Goal: Task Accomplishment & Management: Complete application form

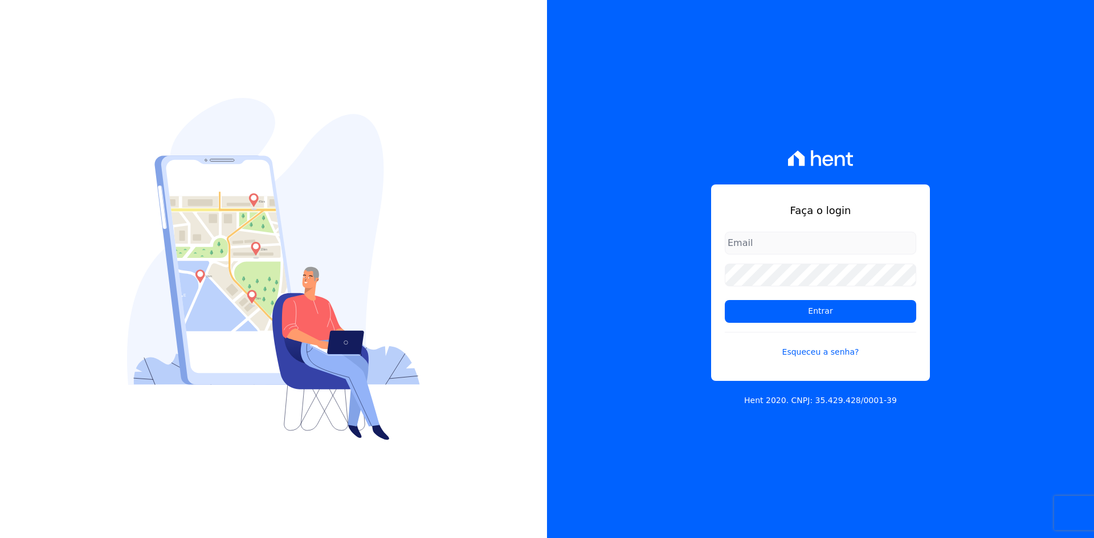
type input "contato@grupokaiser.com.br"
click at [738, 313] on input "Entrar" at bounding box center [820, 311] width 191 height 23
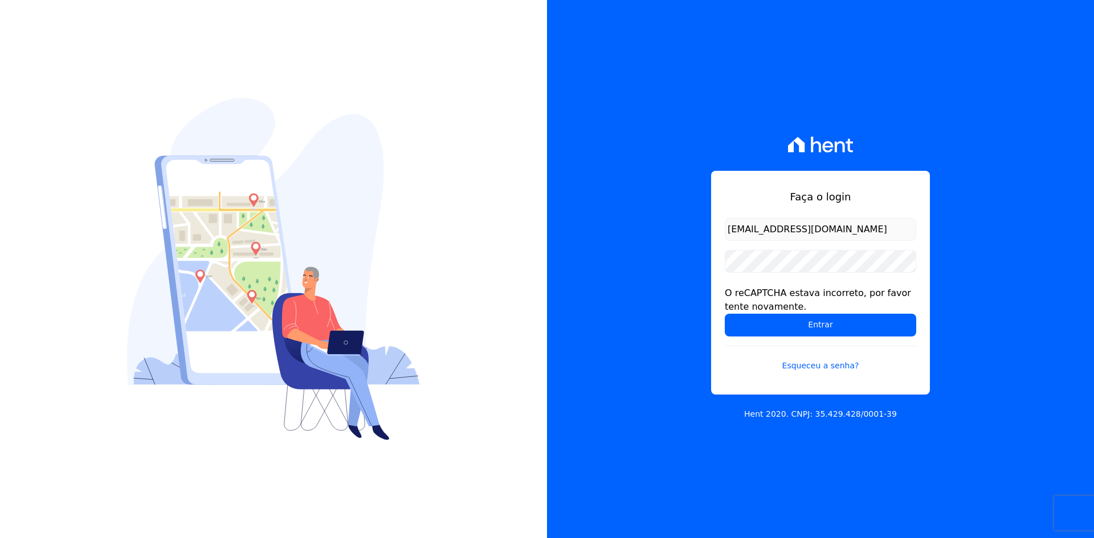
click at [634, 256] on div "Faça o login [EMAIL_ADDRESS][DOMAIN_NAME] O reCAPTCHA estava incorreto, por fav…" at bounding box center [820, 269] width 547 height 538
click at [746, 332] on input "Entrar" at bounding box center [820, 325] width 191 height 23
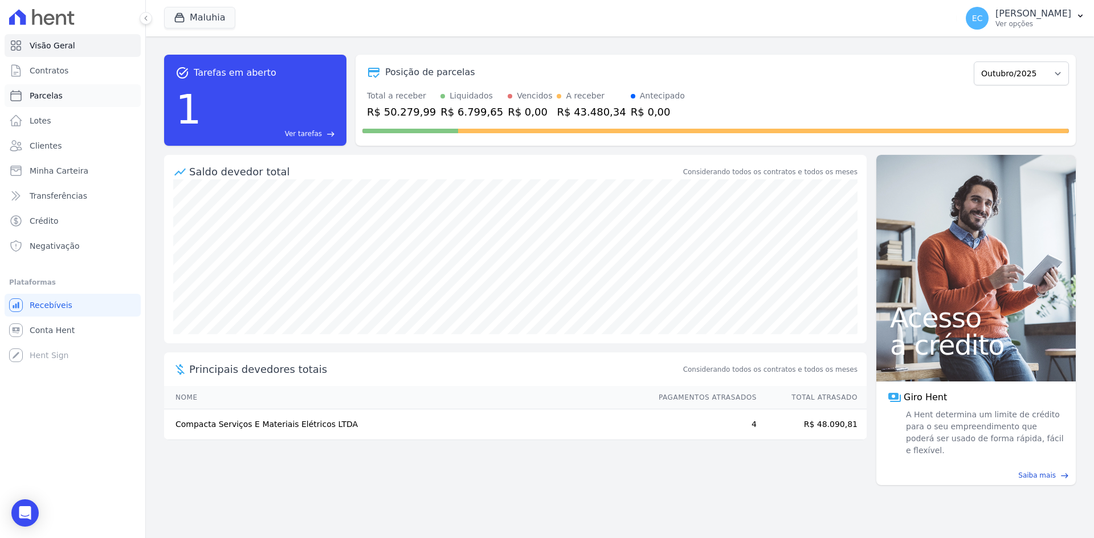
click at [79, 96] on link "Parcelas" at bounding box center [73, 95] width 136 height 23
select select
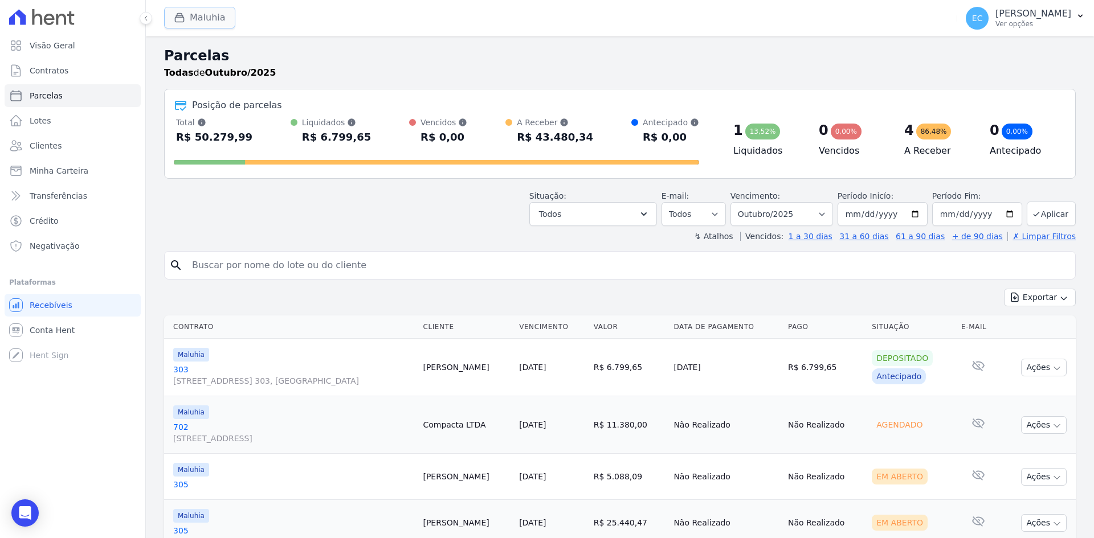
click at [185, 19] on div "button" at bounding box center [182, 17] width 16 height 11
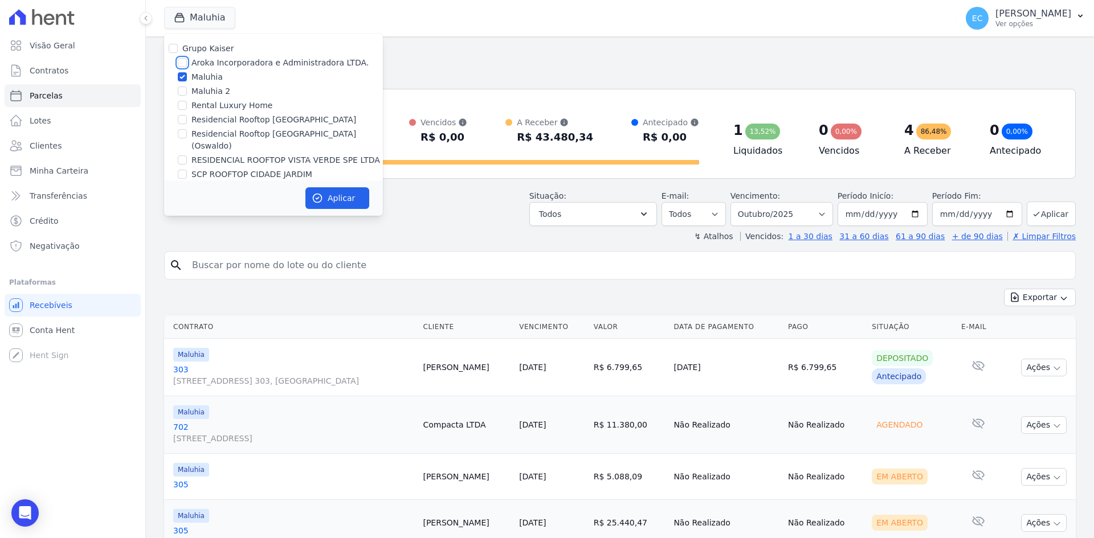
click at [183, 62] on input "Aroka Incorporadora e Administradora LTDA." at bounding box center [182, 62] width 9 height 9
checkbox input "true"
click at [180, 76] on input "Maluhia" at bounding box center [182, 76] width 9 height 9
checkbox input "false"
click at [332, 201] on button "Aplicar" at bounding box center [337, 198] width 64 height 22
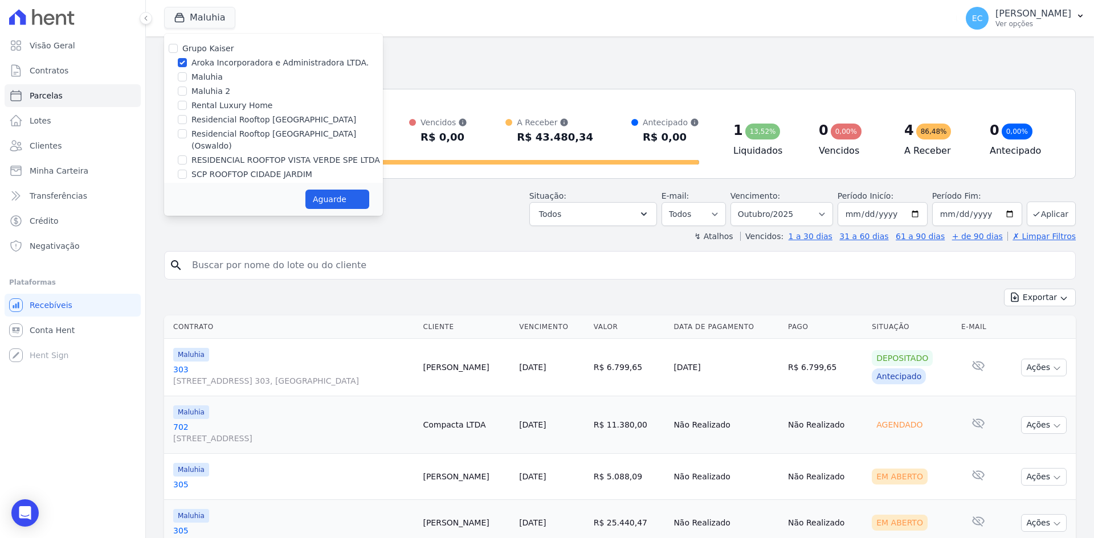
select select
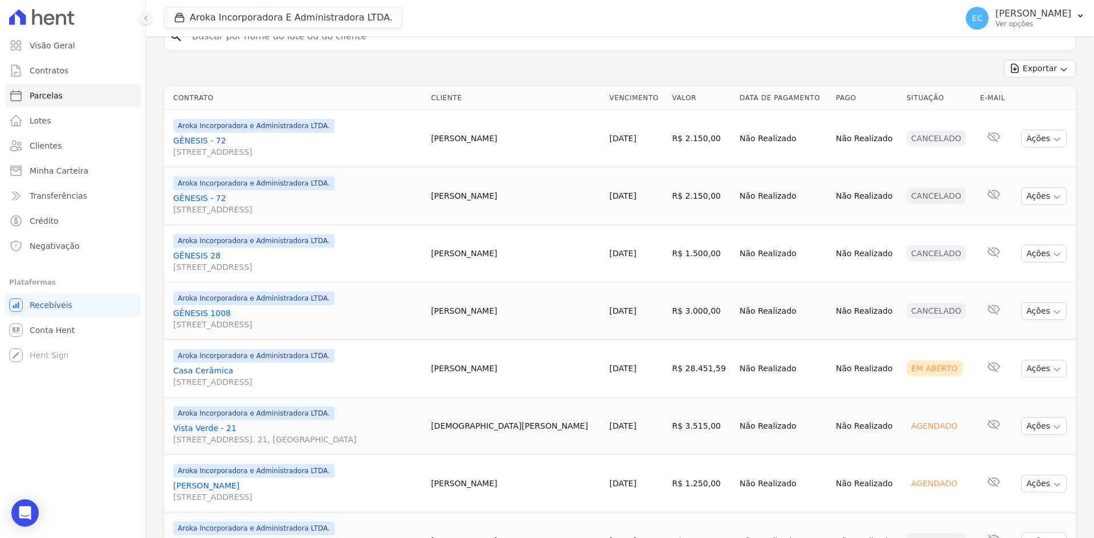
scroll to position [127, 0]
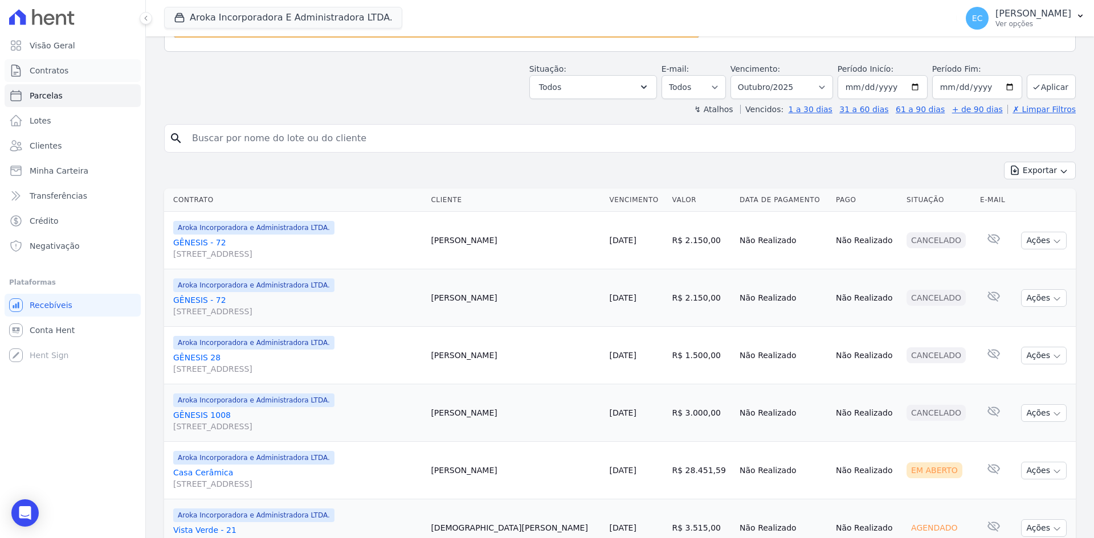
drag, startPoint x: 70, startPoint y: 72, endPoint x: 201, endPoint y: 79, distance: 131.2
click at [70, 72] on link "Contratos" at bounding box center [73, 70] width 136 height 23
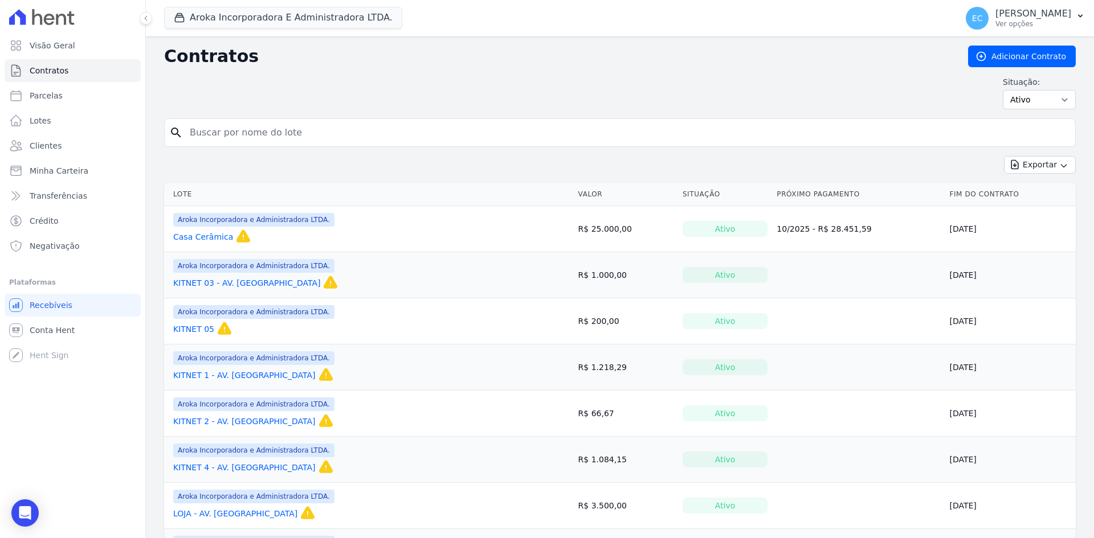
click at [222, 379] on link "KITNET 1 - AV. GOIÁS" at bounding box center [244, 375] width 142 height 11
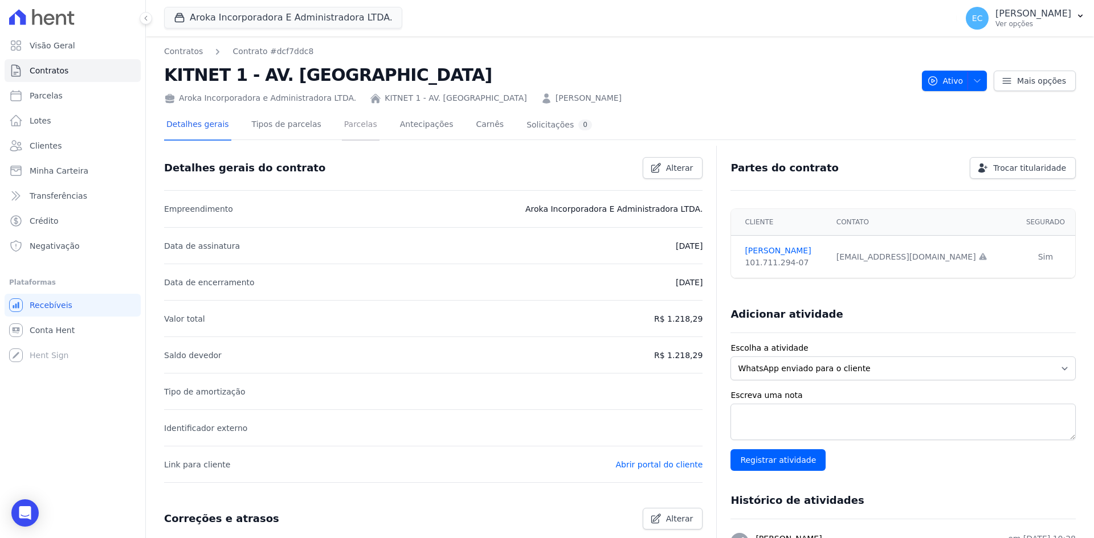
click at [344, 121] on link "Parcelas" at bounding box center [361, 126] width 38 height 30
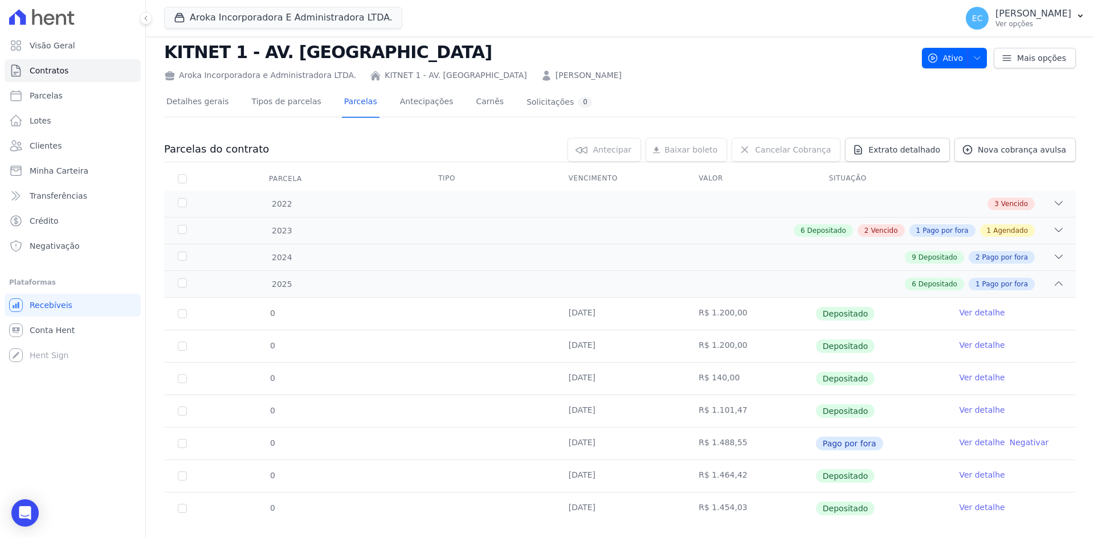
scroll to position [43, 0]
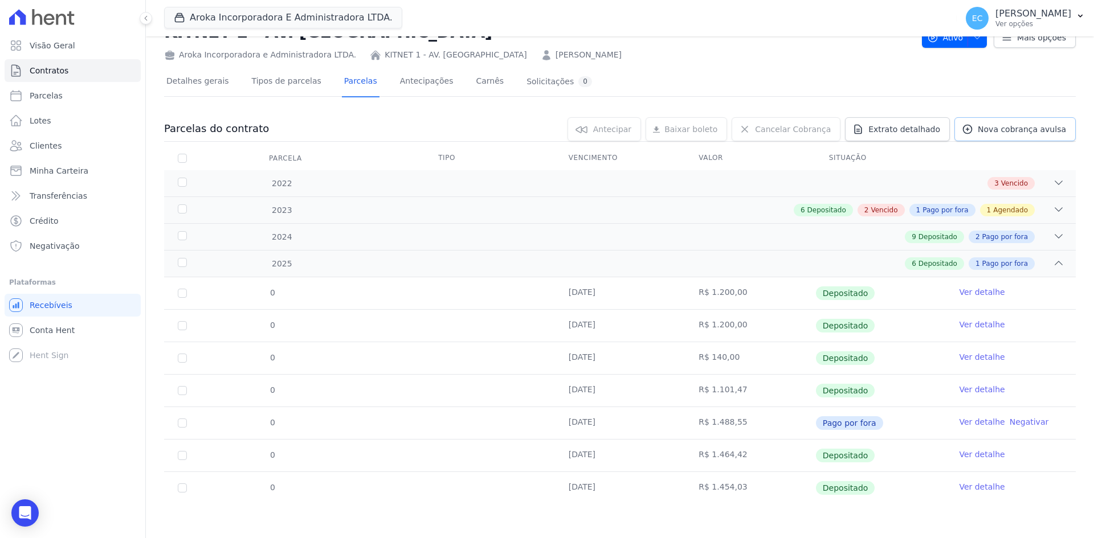
click at [981, 128] on span "Nova cobrança avulsa" at bounding box center [1022, 129] width 88 height 11
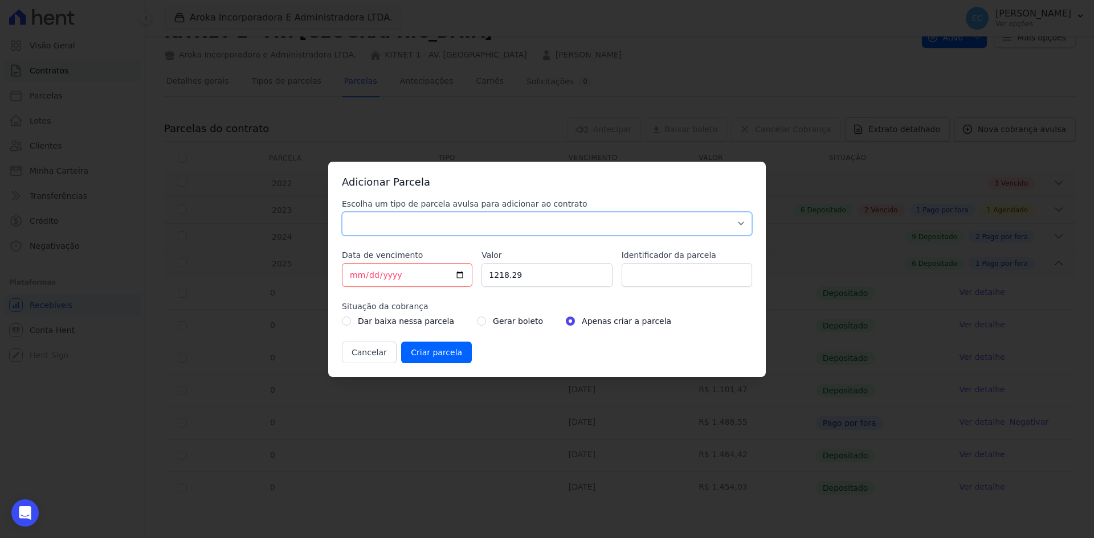
click at [374, 216] on select "Parcela Normal Sinal Caução Intercalada Chaves Pré Chaves Pós Chaves Taxas Quit…" at bounding box center [547, 224] width 410 height 24
select select "others"
click at [342, 212] on select "Parcela Normal Sinal Caução Intercalada Chaves Pré Chaves Pós Chaves Taxas Quit…" at bounding box center [547, 224] width 410 height 24
click at [352, 276] on input "2025-10-06" at bounding box center [407, 275] width 130 height 24
type input "2025-10-07"
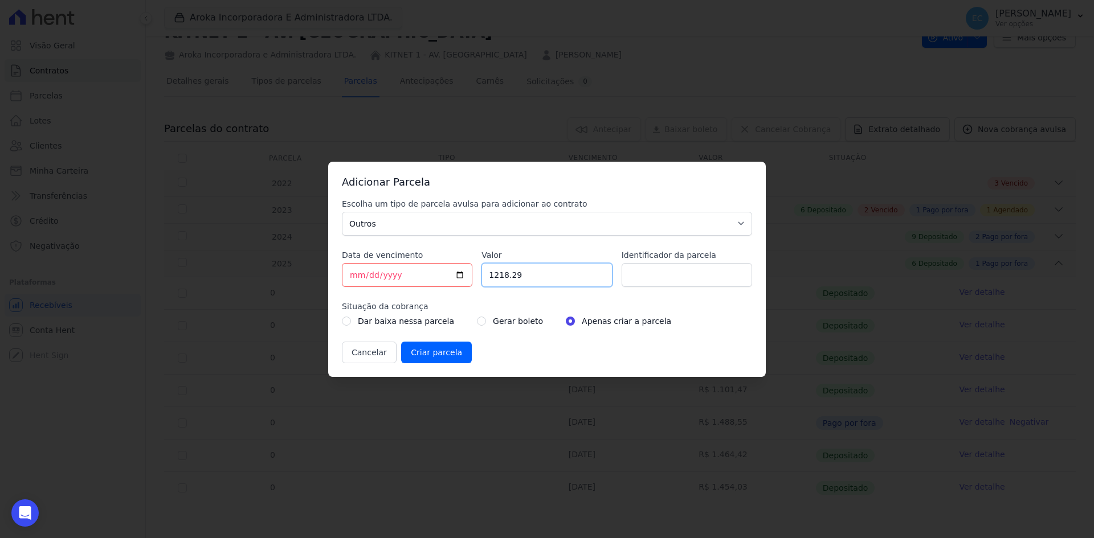
click at [467, 280] on div "Escolha um tipo de parcela avulsa para adicionar ao contrato Parcela Normal Sin…" at bounding box center [547, 280] width 410 height 165
type input "1443.11"
click at [477, 320] on input "radio" at bounding box center [481, 321] width 9 height 9
radio input "true"
drag, startPoint x: 443, startPoint y: 347, endPoint x: 520, endPoint y: 324, distance: 80.2
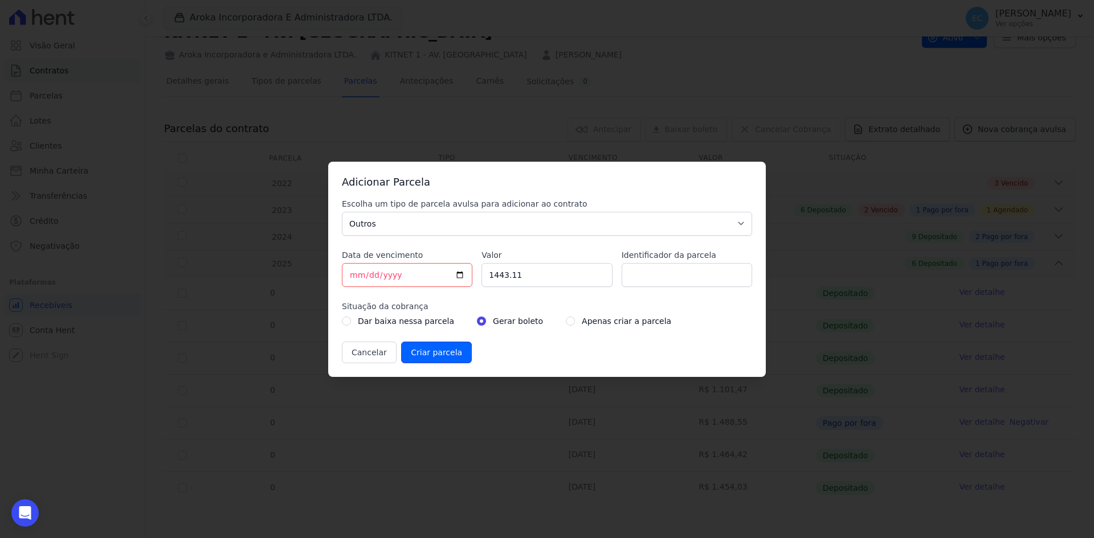
click at [443, 347] on input "Criar parcela" at bounding box center [436, 353] width 71 height 22
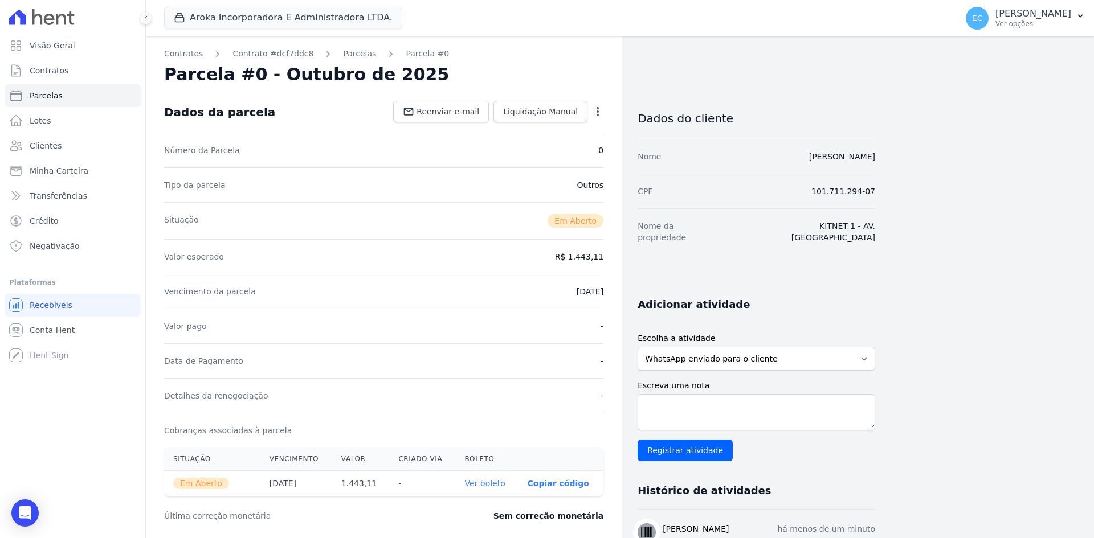
click at [497, 484] on link "Ver boleto" at bounding box center [484, 483] width 40 height 9
click at [64, 97] on link "Parcelas" at bounding box center [73, 95] width 136 height 23
select select
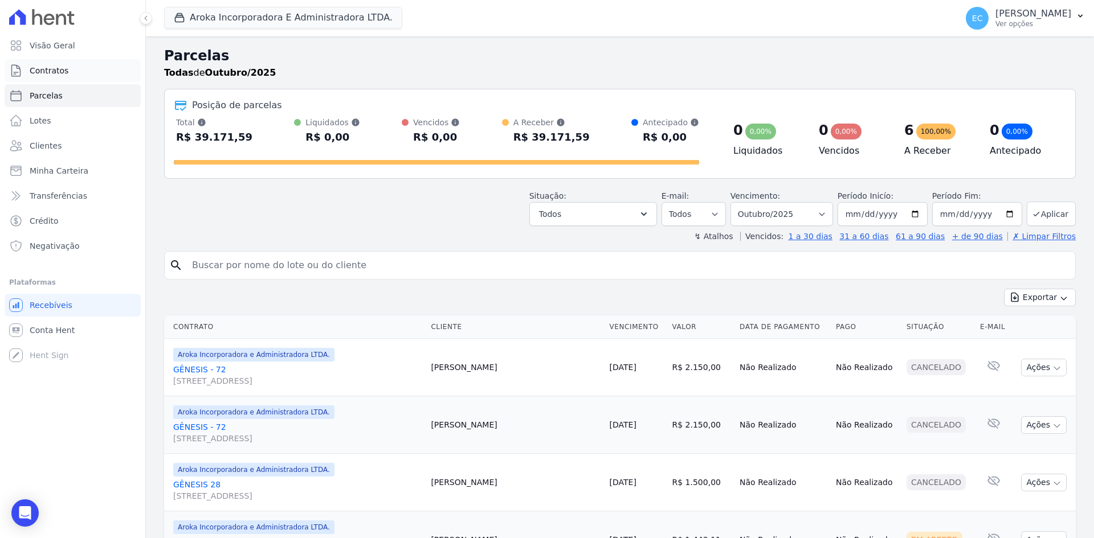
click at [66, 71] on link "Contratos" at bounding box center [73, 70] width 136 height 23
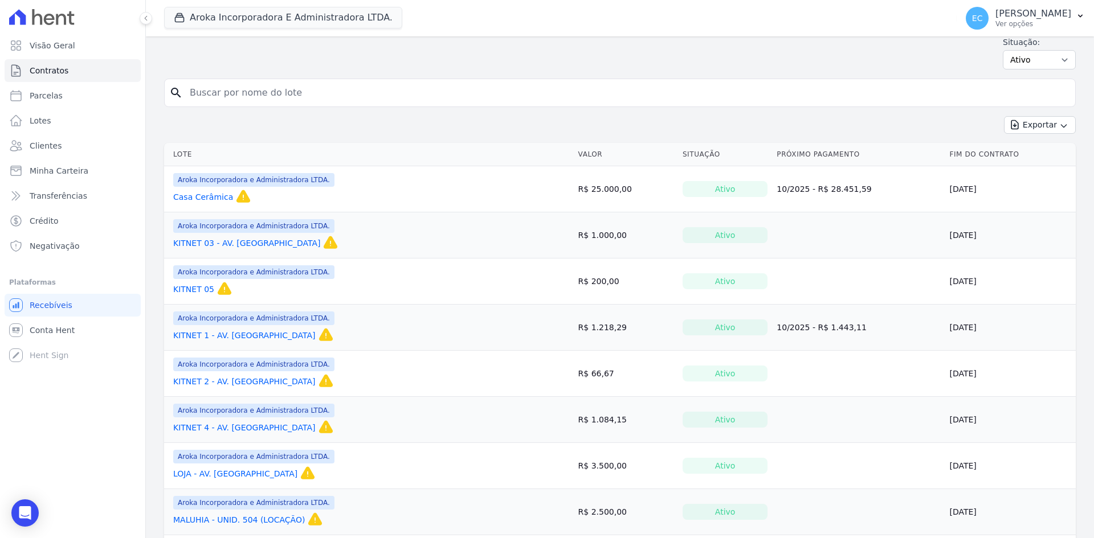
scroll to position [57, 0]
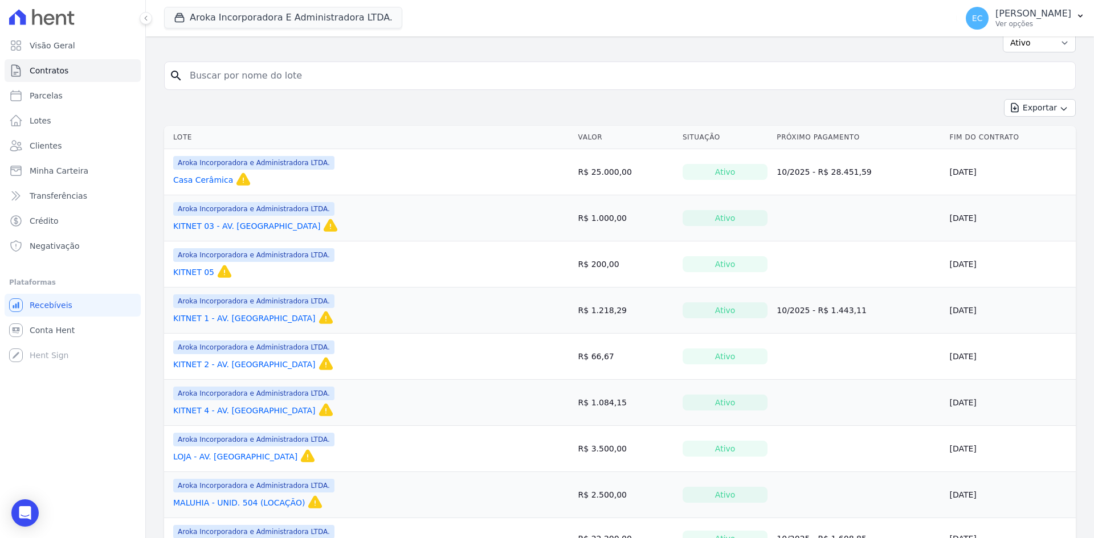
click at [223, 361] on link "KITNET 2 - AV. GOIÁS" at bounding box center [244, 364] width 142 height 11
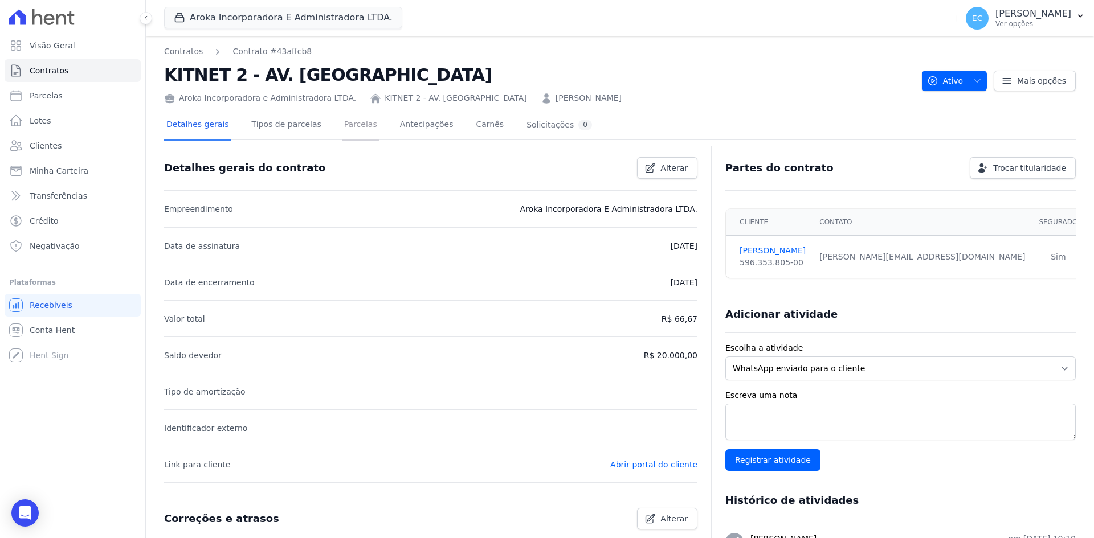
click at [352, 129] on link "Parcelas" at bounding box center [361, 126] width 38 height 30
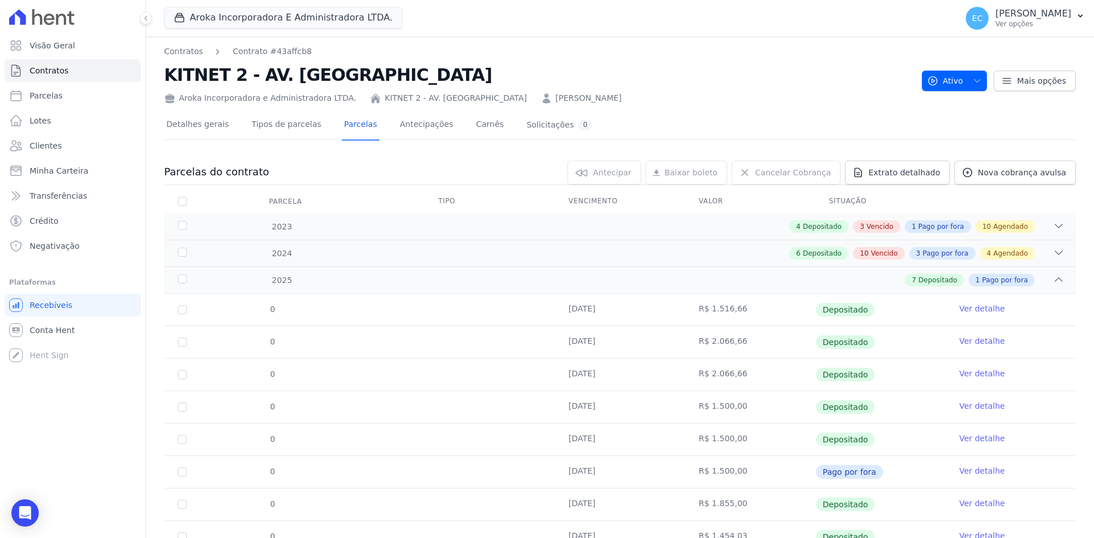
scroll to position [49, 0]
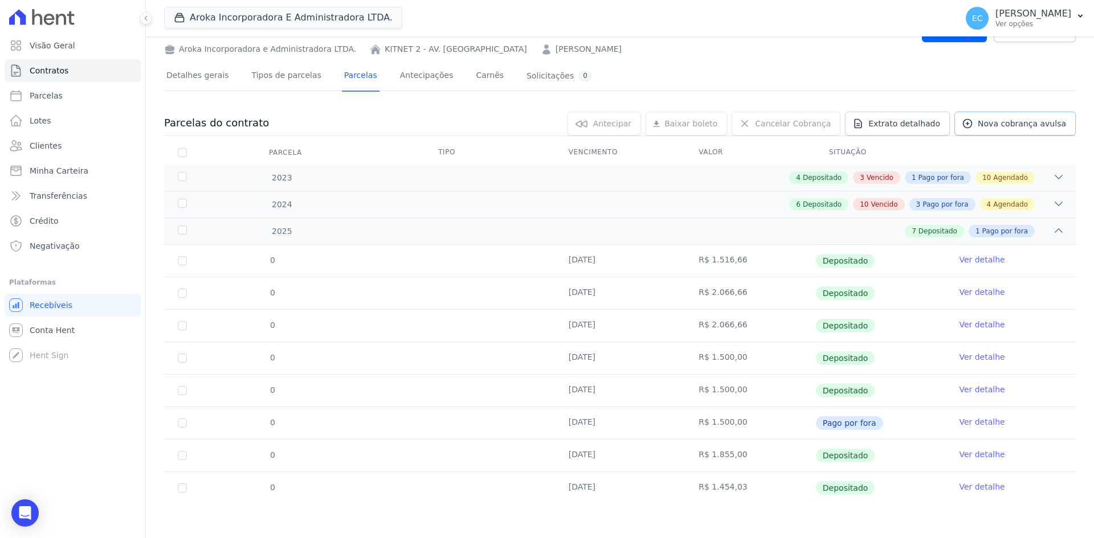
click at [985, 121] on span "Nova cobrança avulsa" at bounding box center [1022, 123] width 88 height 11
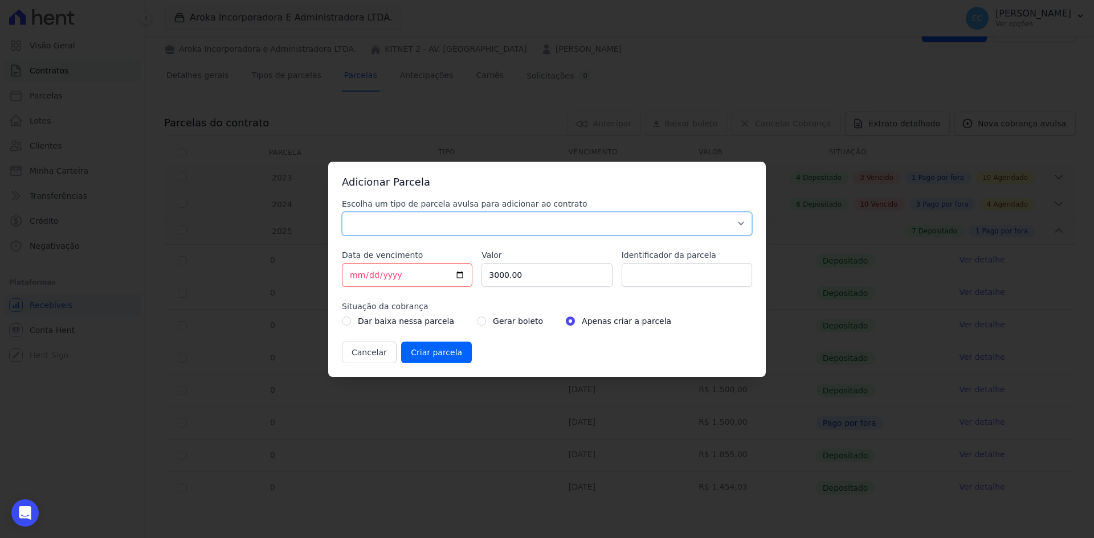
click at [377, 224] on select "Parcela Normal Sinal Caução Intercalada Chaves Pré Chaves Pós Chaves Taxas Quit…" at bounding box center [547, 224] width 410 height 24
select select "others"
click at [342, 212] on select "Parcela Normal Sinal Caução Intercalada Chaves Pré Chaves Pós Chaves Taxas Quit…" at bounding box center [547, 224] width 410 height 24
click at [356, 276] on input "2025-10-06" at bounding box center [407, 275] width 130 height 24
type input "2025-10-07"
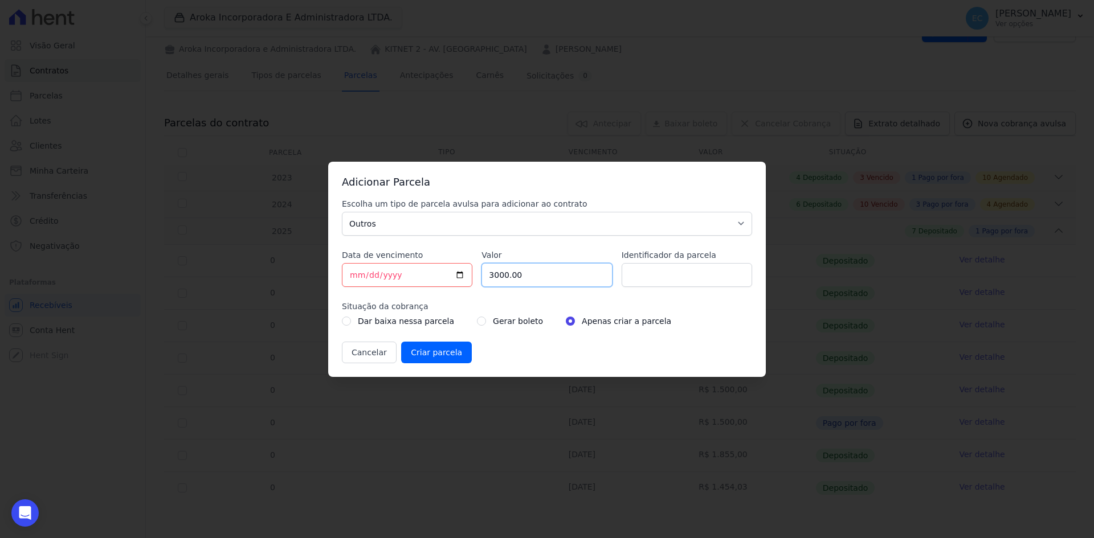
drag, startPoint x: 521, startPoint y: 270, endPoint x: 487, endPoint y: 275, distance: 35.0
click at [487, 275] on input "3000.00" at bounding box center [546, 275] width 130 height 24
type input "1443.11"
click at [477, 323] on input "radio" at bounding box center [481, 321] width 9 height 9
radio input "true"
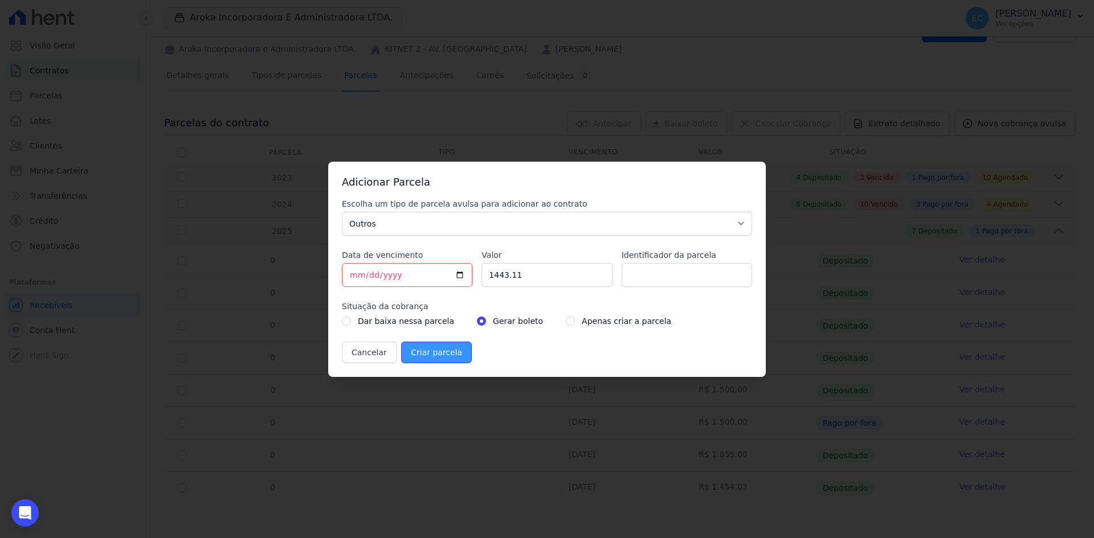
click at [435, 356] on input "Criar parcela" at bounding box center [436, 353] width 71 height 22
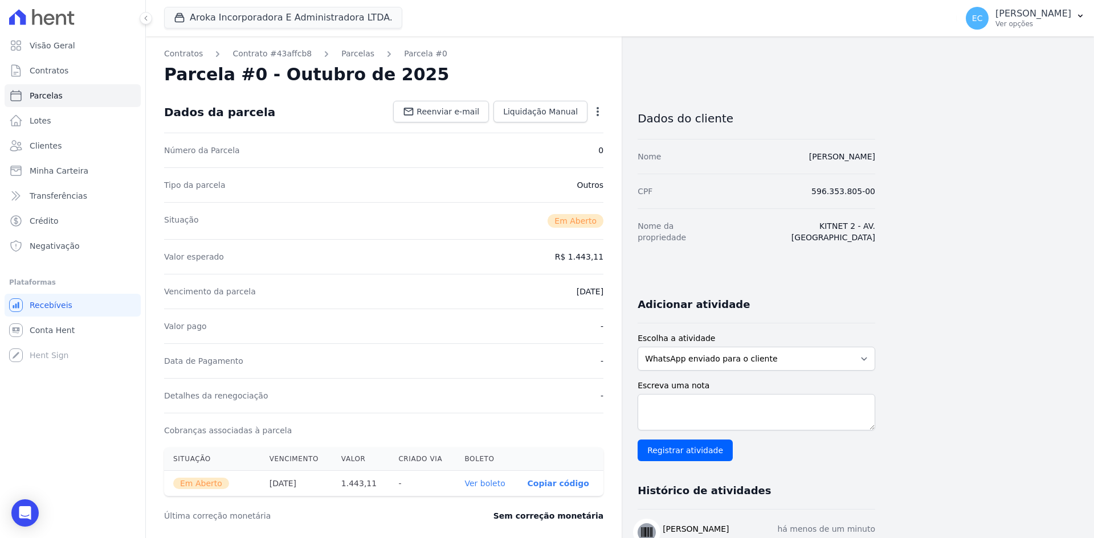
click at [494, 484] on link "Ver boleto" at bounding box center [484, 483] width 40 height 9
click at [47, 73] on span "Contratos" at bounding box center [49, 70] width 39 height 11
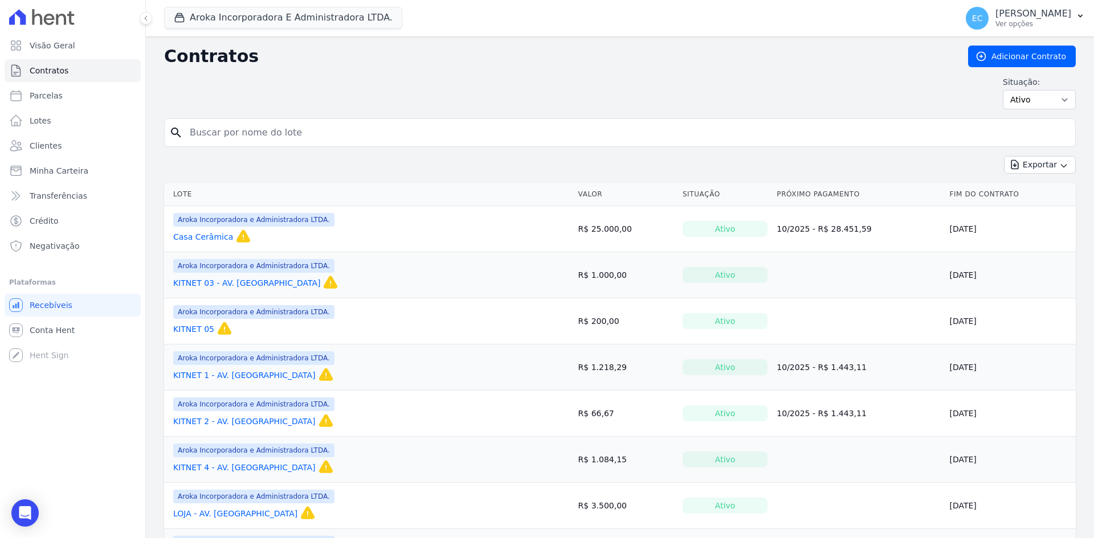
click at [202, 277] on div "KITNET 03 - AV. GOIÁS Esse contrato irá expirar em 07/Feb/2023 e a partir dessa…" at bounding box center [256, 283] width 167 height 16
click at [202, 283] on link "KITNET 03 - AV. GOIÁS" at bounding box center [246, 282] width 147 height 11
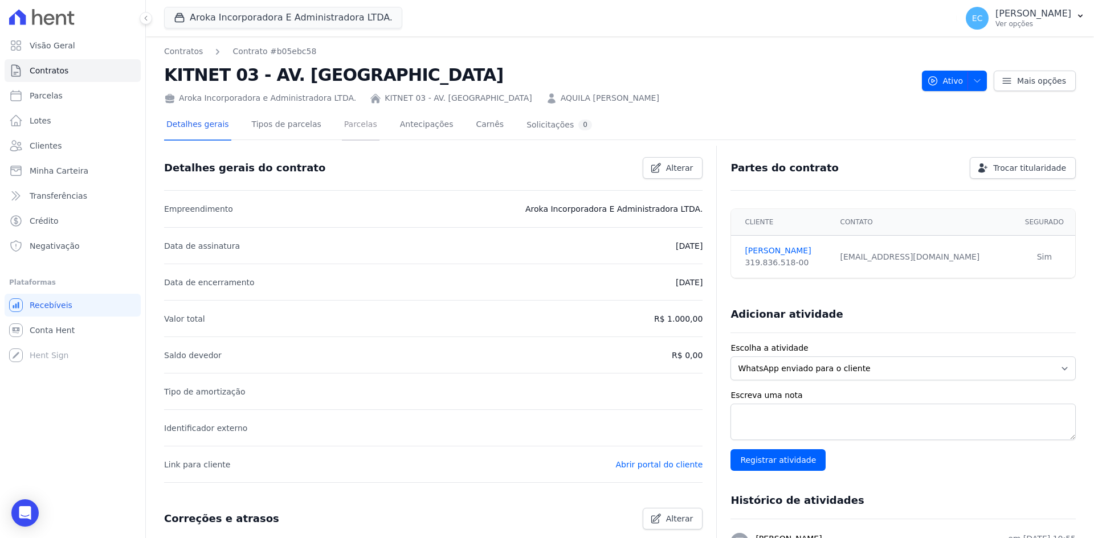
click at [342, 129] on link "Parcelas" at bounding box center [361, 126] width 38 height 30
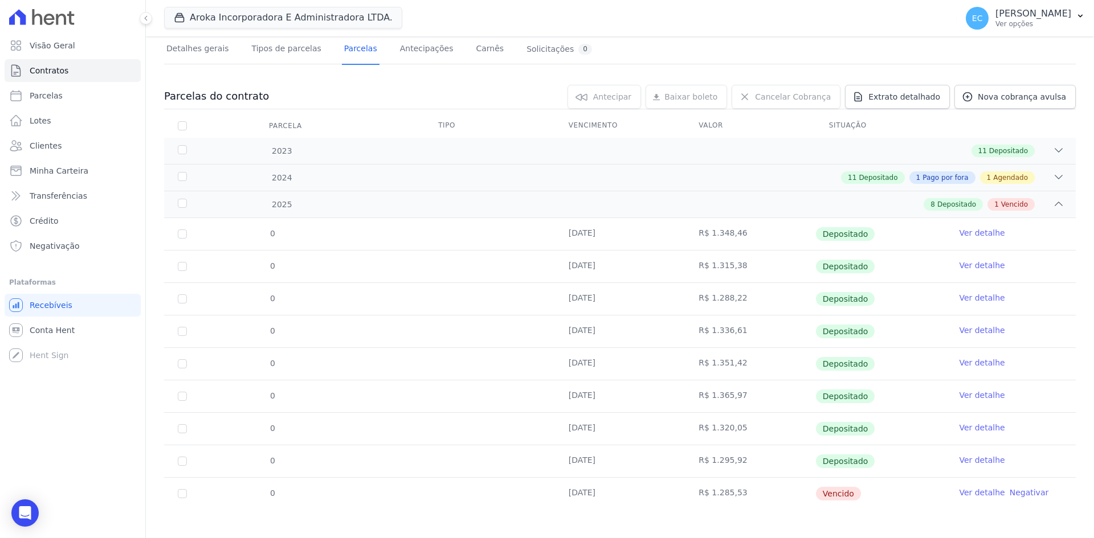
scroll to position [81, 0]
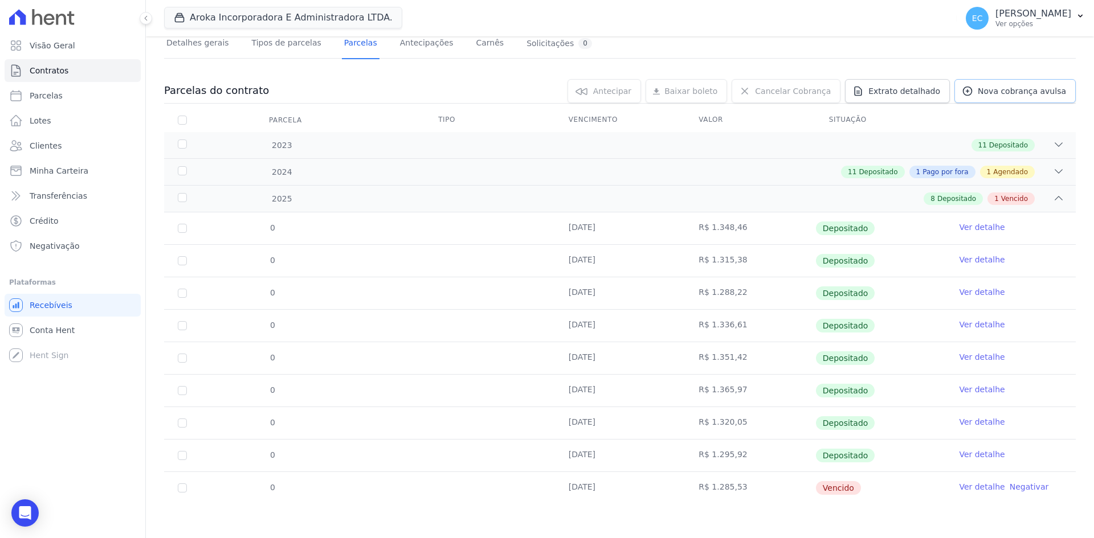
click at [1005, 94] on span "Nova cobrança avulsa" at bounding box center [1022, 90] width 88 height 11
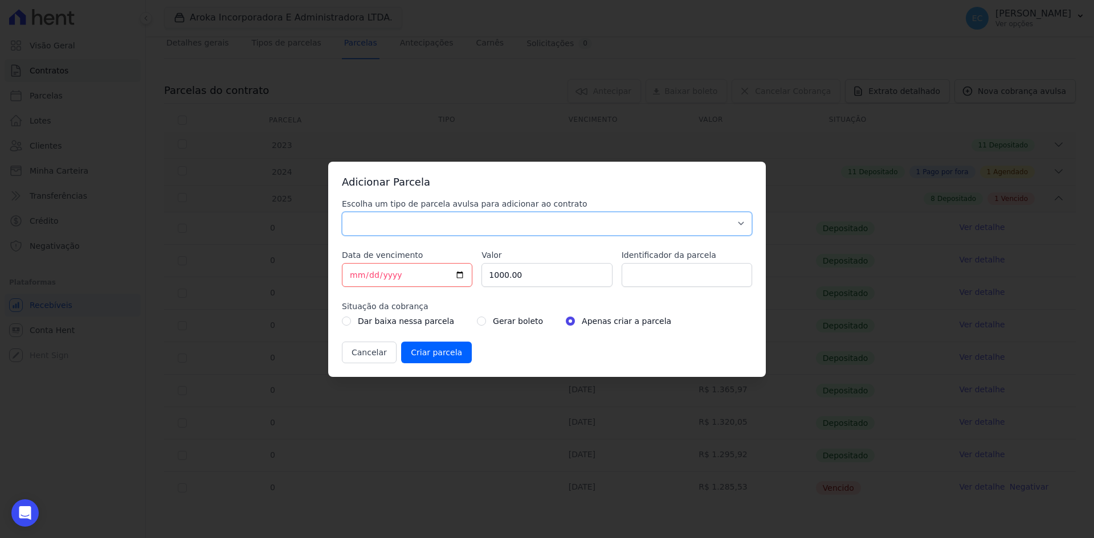
click at [374, 224] on select "Parcela Normal Sinal Caução Intercalada Chaves Pré Chaves Pós Chaves Taxas Quit…" at bounding box center [547, 224] width 410 height 24
select select "others"
click at [342, 212] on select "Parcela Normal Sinal Caução Intercalada Chaves Pré Chaves Pós Chaves Taxas Quit…" at bounding box center [547, 224] width 410 height 24
click at [350, 275] on input "2025-10-06" at bounding box center [407, 275] width 130 height 24
type input "2025-10-07"
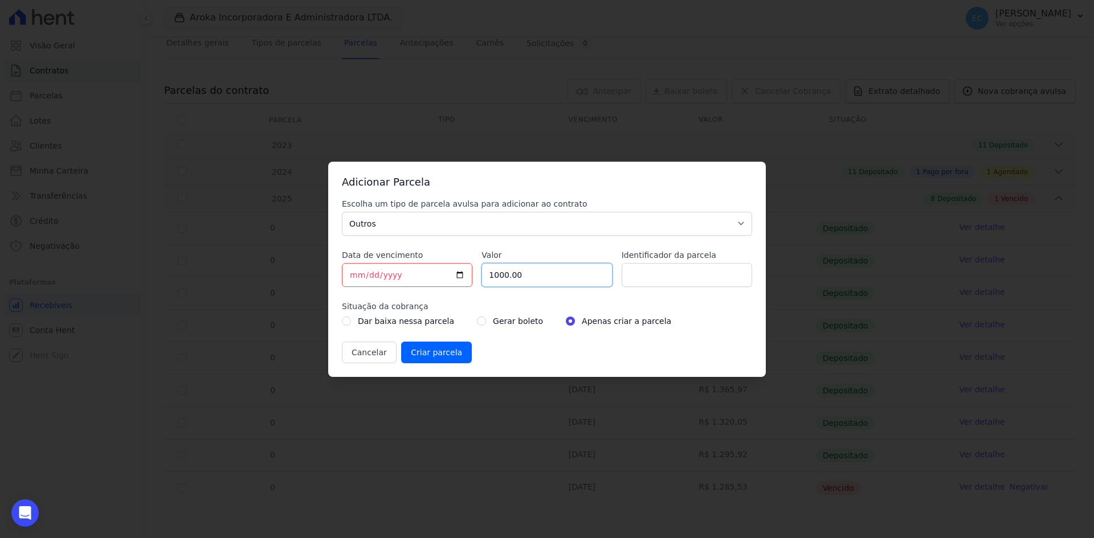
drag, startPoint x: 524, startPoint y: 272, endPoint x: 477, endPoint y: 278, distance: 47.6
click at [477, 278] on div "Escolha um tipo de parcela avulsa para adicionar ao contrato Parcela Normal Sin…" at bounding box center [547, 280] width 410 height 165
click at [516, 274] on input "Valor" at bounding box center [546, 275] width 130 height 24
type input "1274.61"
click at [477, 325] on input "radio" at bounding box center [481, 321] width 9 height 9
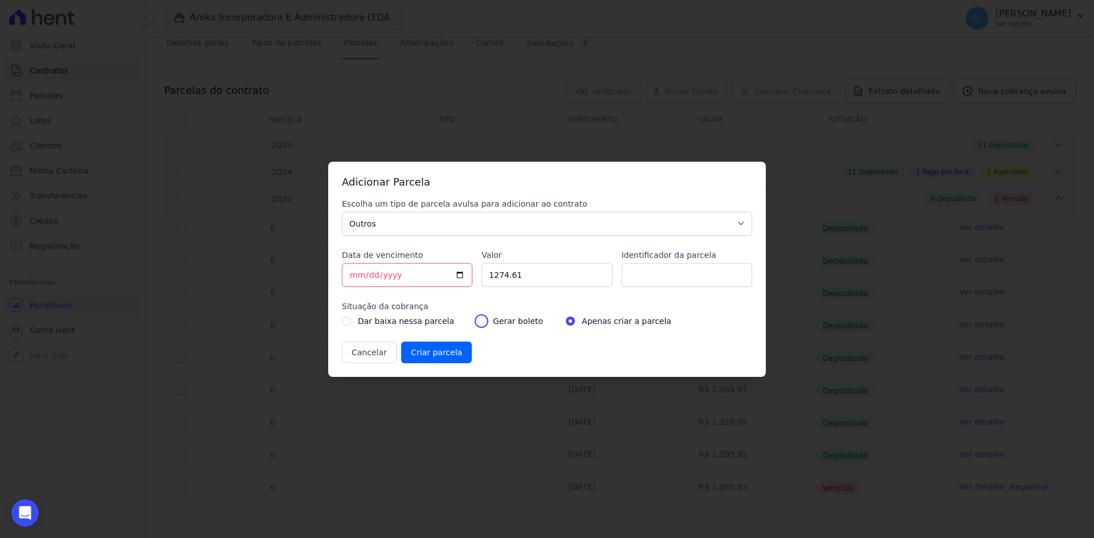
radio input "true"
click at [446, 354] on input "Criar parcela" at bounding box center [436, 353] width 71 height 22
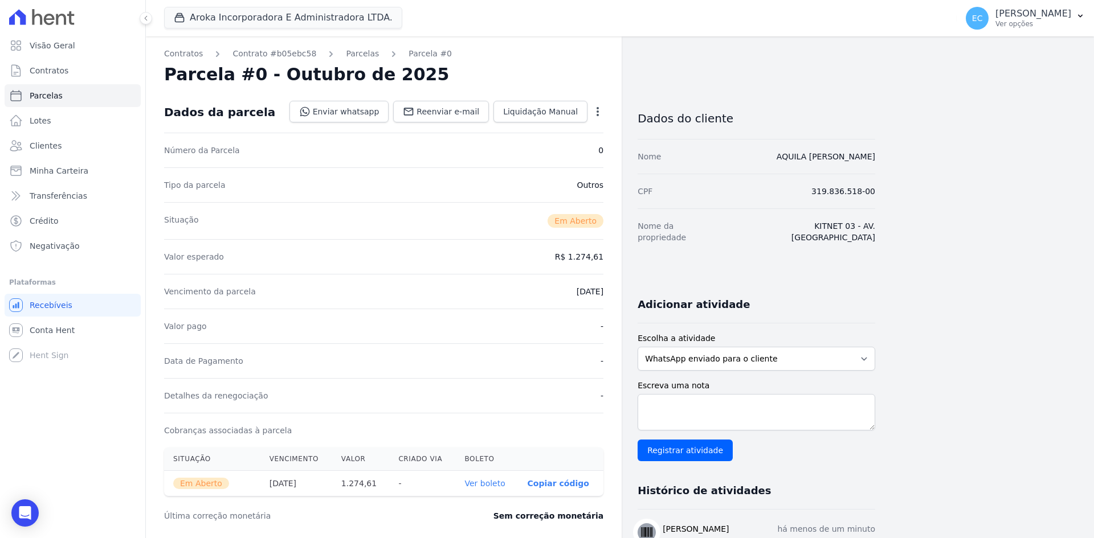
click at [492, 480] on link "Ver boleto" at bounding box center [484, 483] width 40 height 9
click at [49, 73] on span "Contratos" at bounding box center [49, 70] width 39 height 11
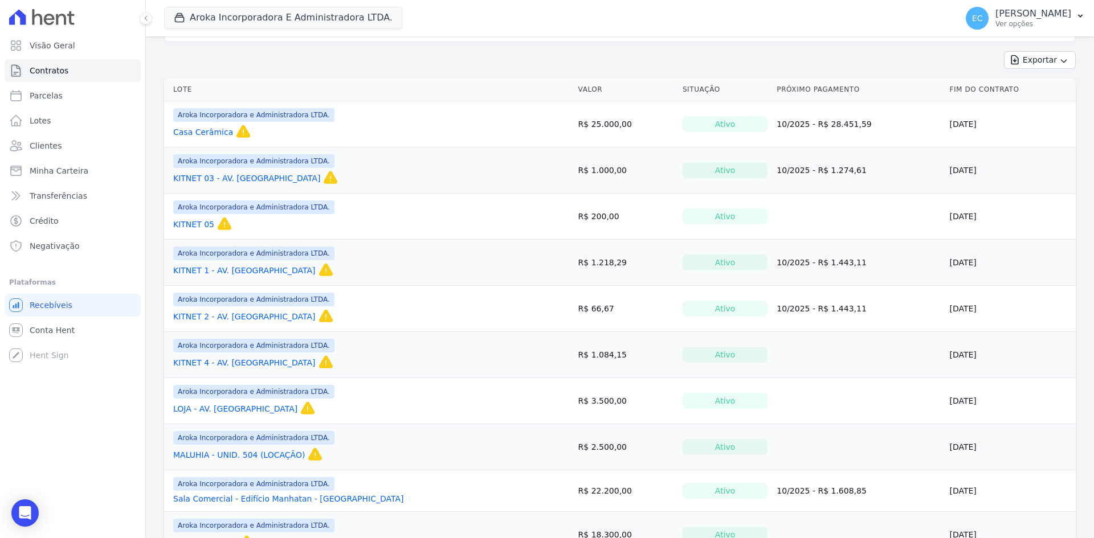
scroll to position [114, 0]
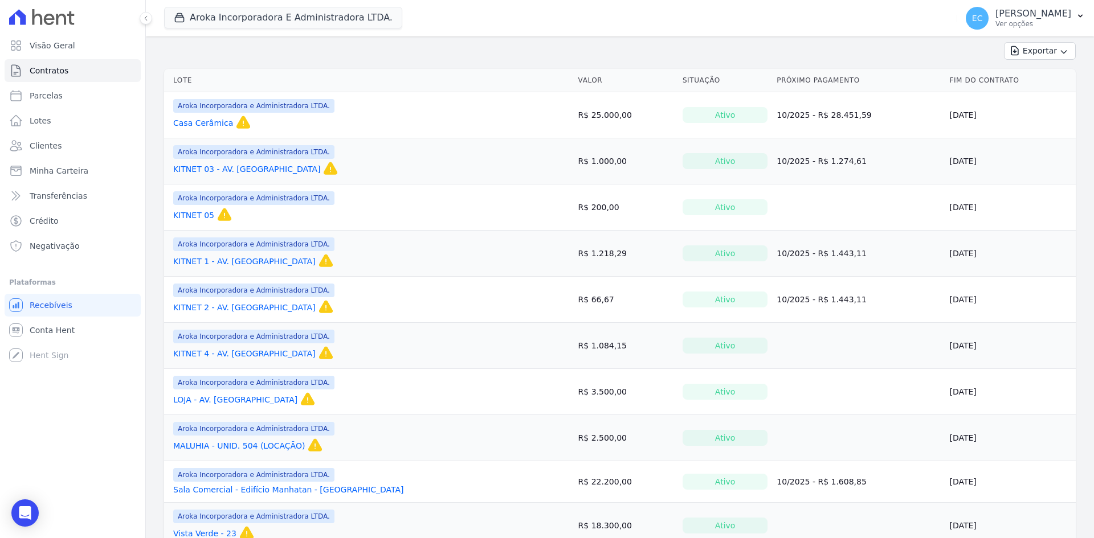
click at [235, 357] on link "KITNET 4 - AV. GOIÁS" at bounding box center [244, 353] width 142 height 11
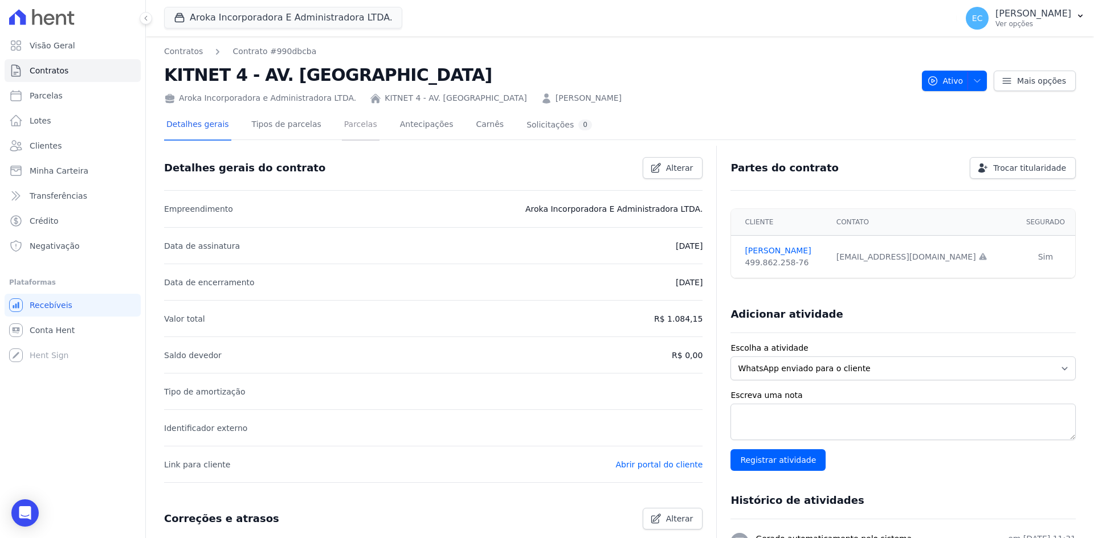
click at [350, 128] on link "Parcelas" at bounding box center [361, 126] width 38 height 30
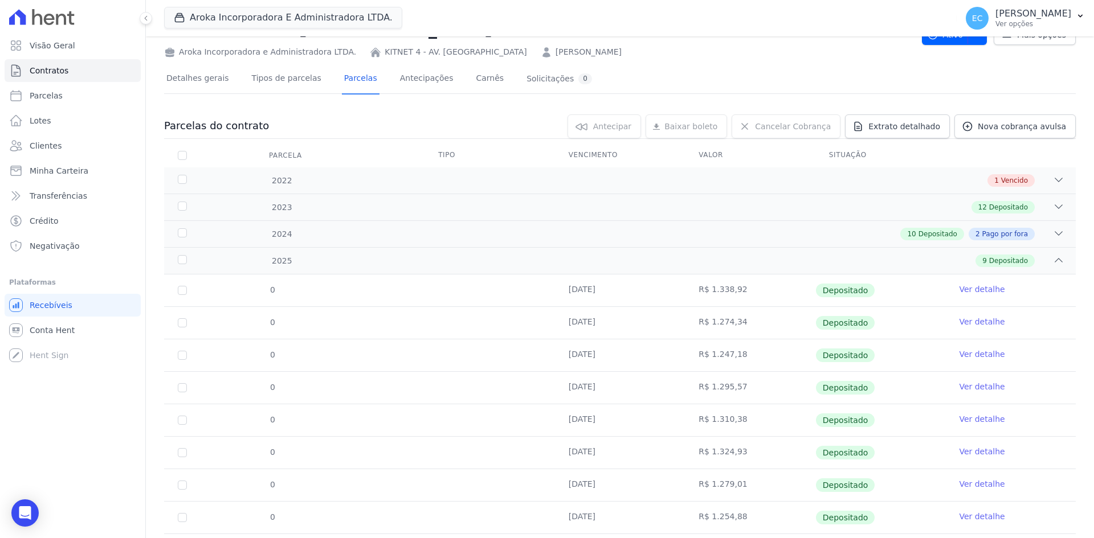
scroll to position [108, 0]
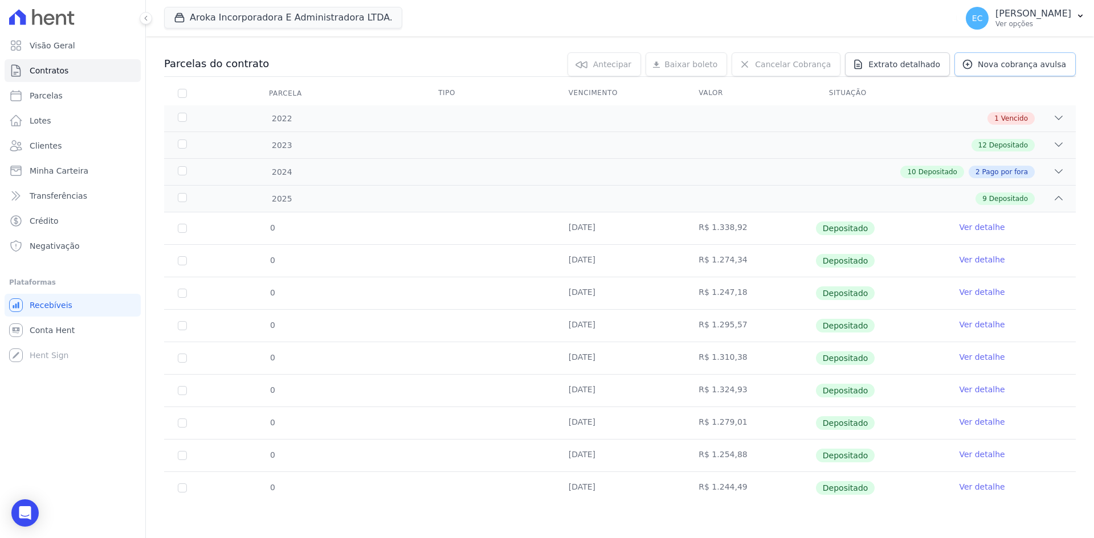
click at [1037, 63] on span "Nova cobrança avulsa" at bounding box center [1022, 64] width 88 height 11
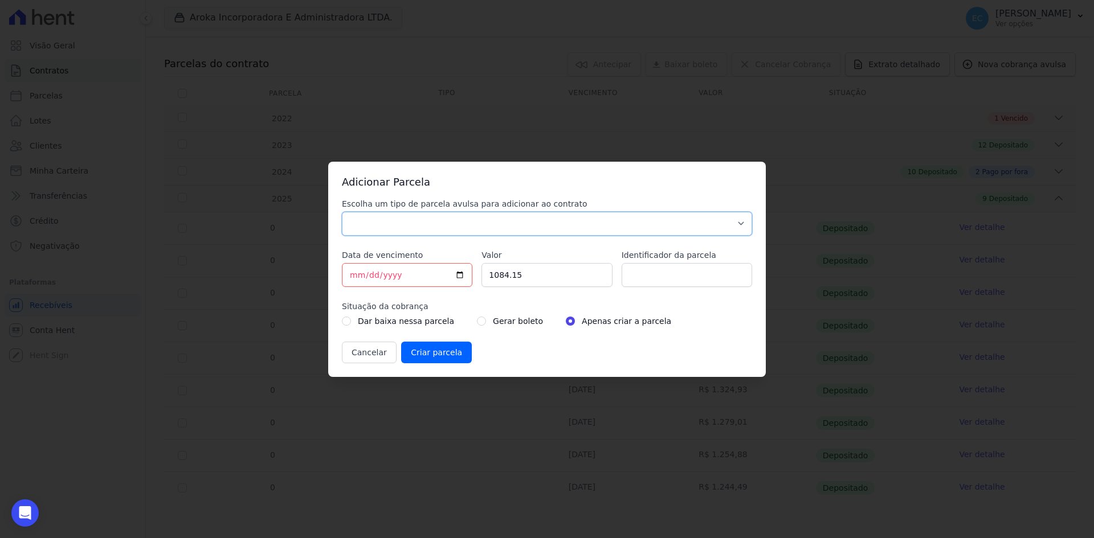
click at [377, 227] on select "Parcela Normal Sinal Caução Intercalada Chaves Pré Chaves Pós Chaves Taxas Quit…" at bounding box center [547, 224] width 410 height 24
select select "others"
click at [342, 212] on select "Parcela Normal Sinal Caução Intercalada Chaves Pré Chaves Pós Chaves Taxas Quit…" at bounding box center [547, 224] width 410 height 24
click at [354, 275] on input "2025-10-06" at bounding box center [407, 275] width 130 height 24
type input "2025-10-07"
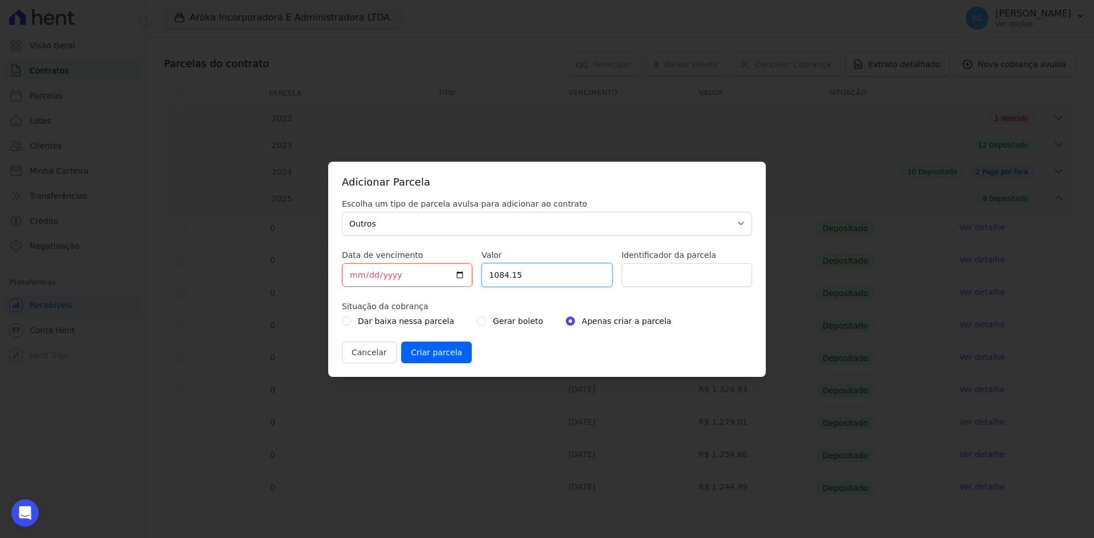
drag, startPoint x: 510, startPoint y: 273, endPoint x: 538, endPoint y: 235, distance: 47.3
click at [487, 275] on input "1084.15" at bounding box center [546, 275] width 130 height 24
click at [358, 352] on button "Cancelar" at bounding box center [369, 353] width 55 height 22
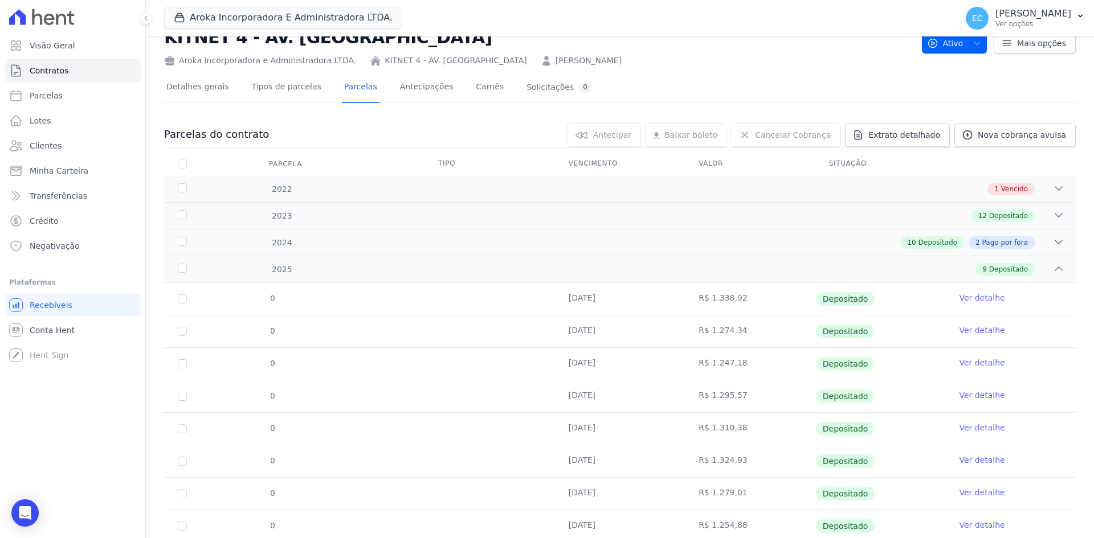
scroll to position [57, 0]
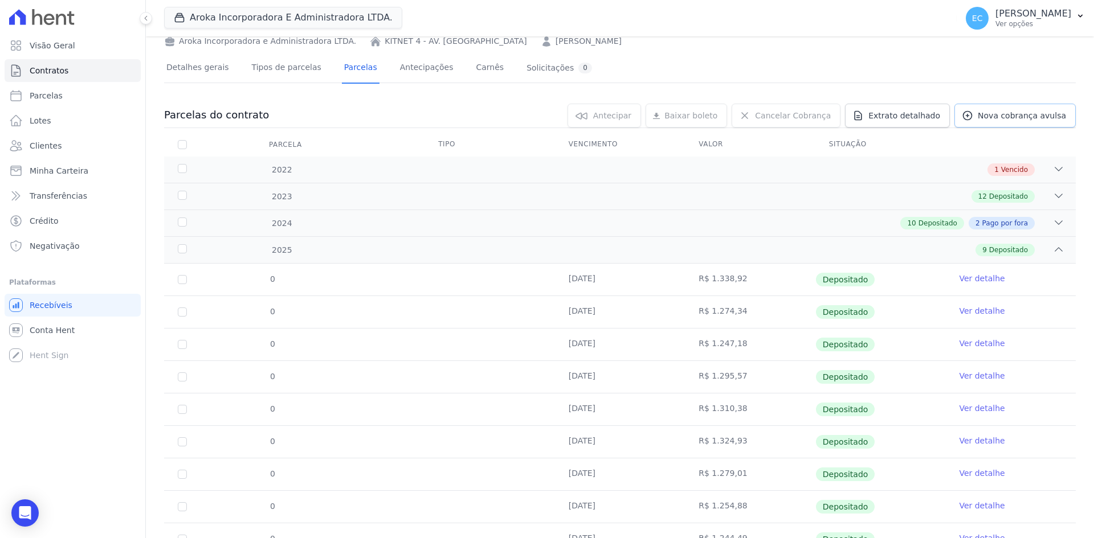
click at [989, 119] on span "Nova cobrança avulsa" at bounding box center [1022, 115] width 88 height 11
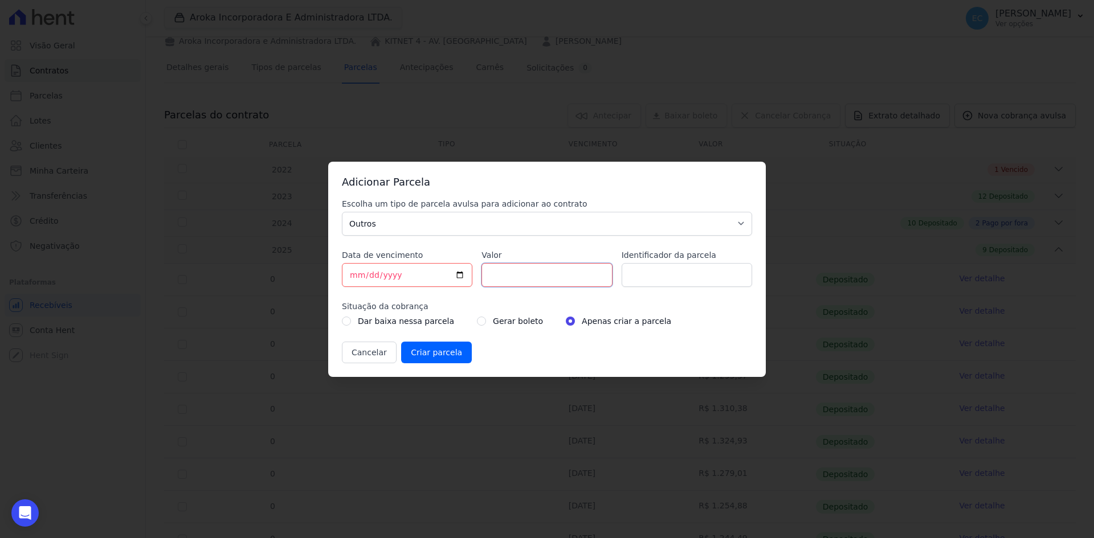
click at [498, 272] on input "Valor" at bounding box center [546, 275] width 130 height 24
type input "1263.61"
click at [477, 321] on input "radio" at bounding box center [481, 321] width 9 height 9
radio input "true"
click at [444, 357] on input "Criar parcela" at bounding box center [436, 353] width 71 height 22
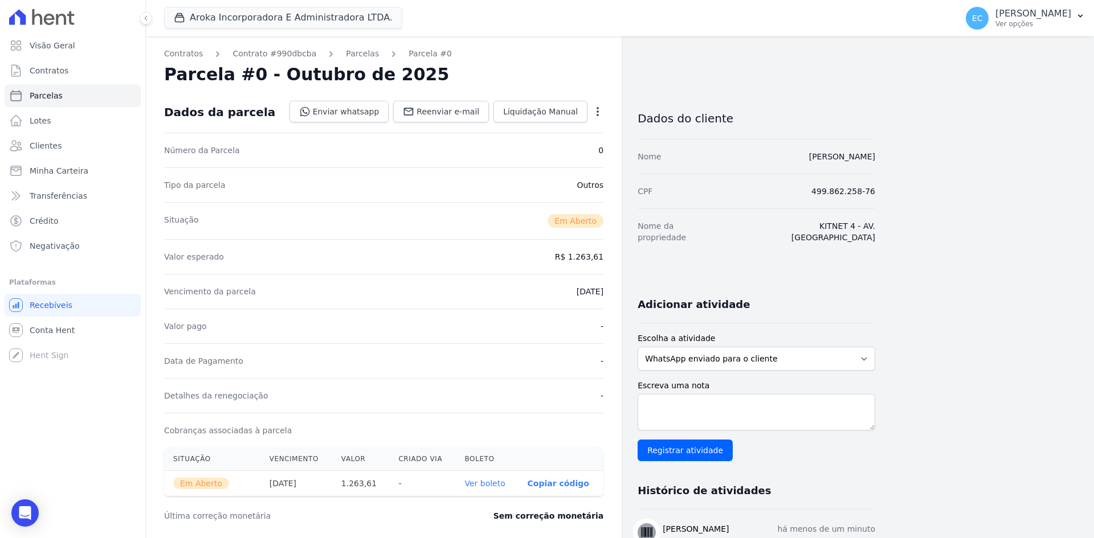
click at [480, 483] on link "Ver boleto" at bounding box center [484, 483] width 40 height 9
click at [81, 92] on link "Parcelas" at bounding box center [73, 95] width 136 height 23
select select
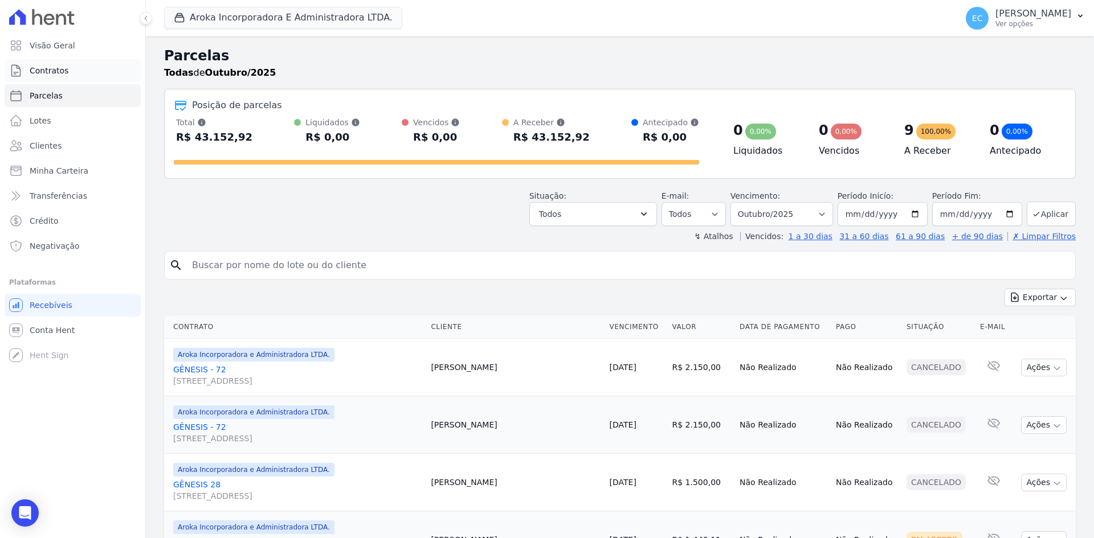
click at [84, 80] on link "Contratos" at bounding box center [73, 70] width 136 height 23
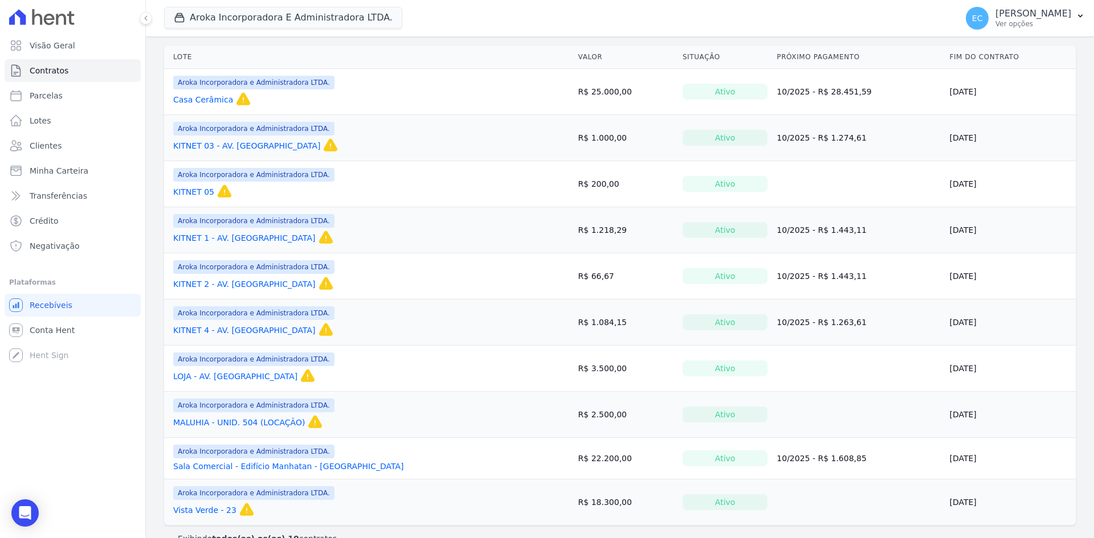
scroll to position [160, 0]
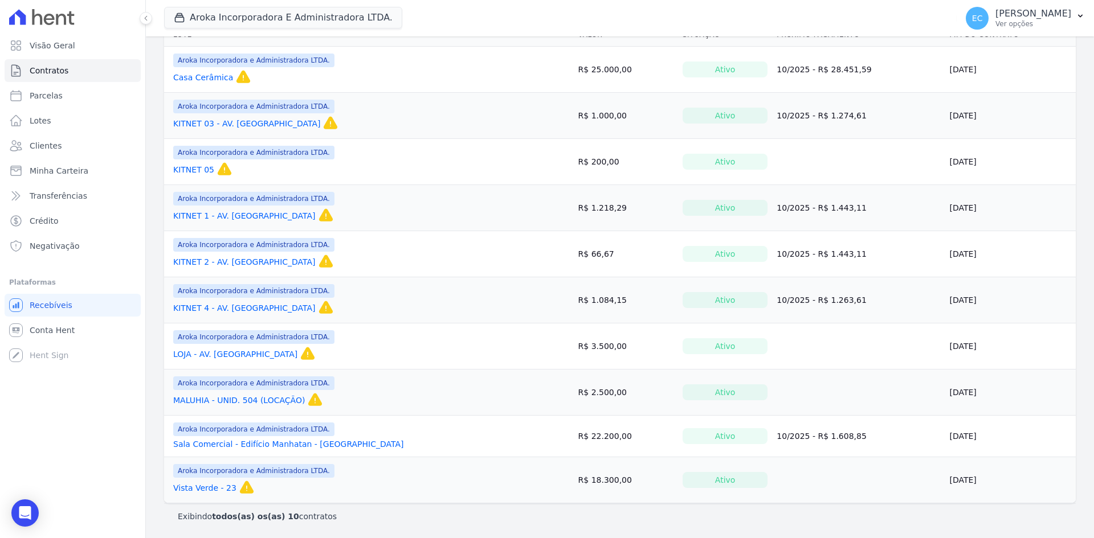
click at [185, 170] on link "KITNET 05" at bounding box center [193, 169] width 41 height 11
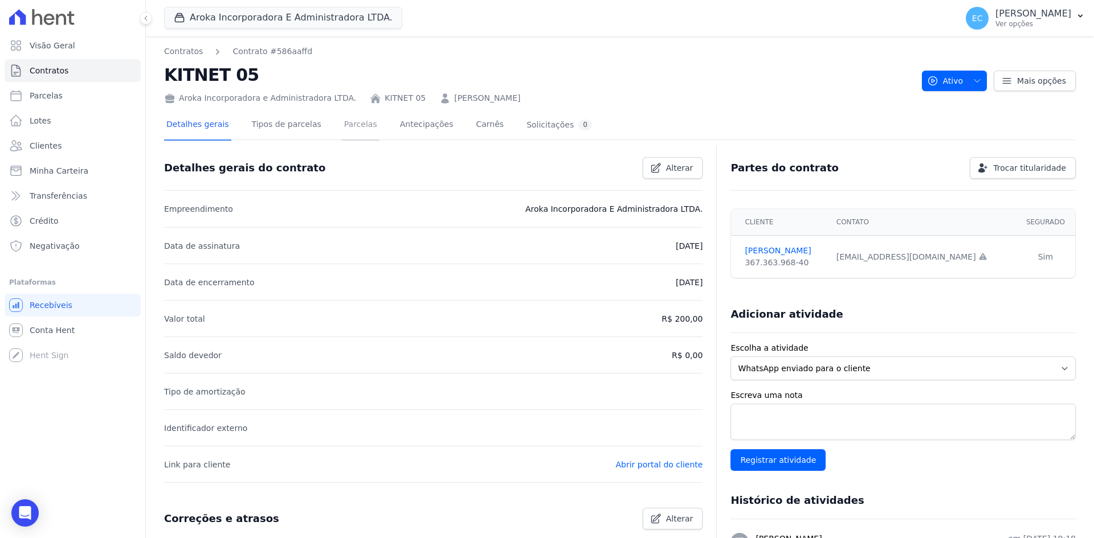
click at [355, 128] on link "Parcelas" at bounding box center [361, 126] width 38 height 30
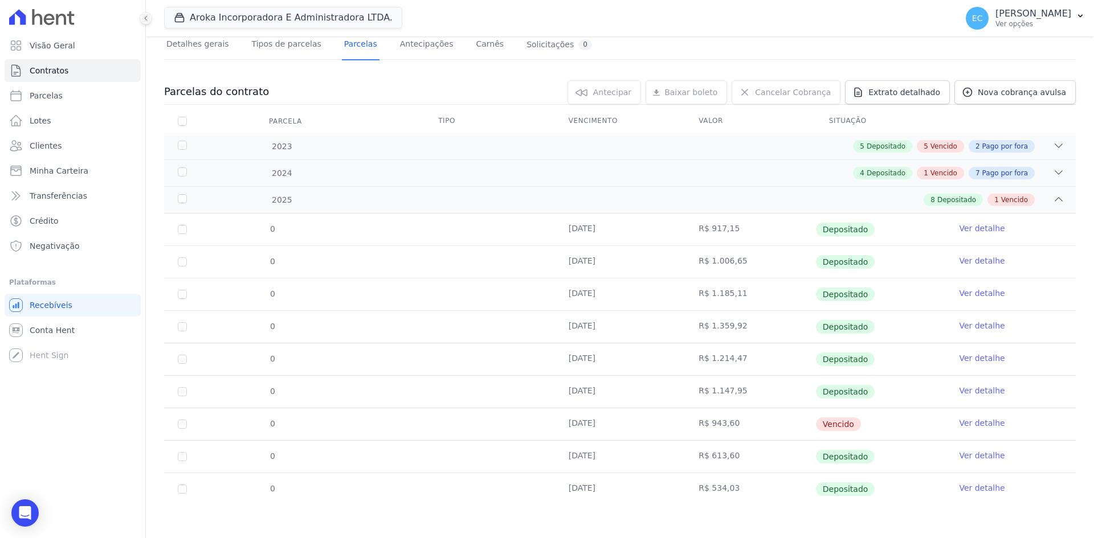
scroll to position [81, 0]
click at [1004, 85] on link "Nova cobrança avulsa" at bounding box center [1014, 91] width 121 height 24
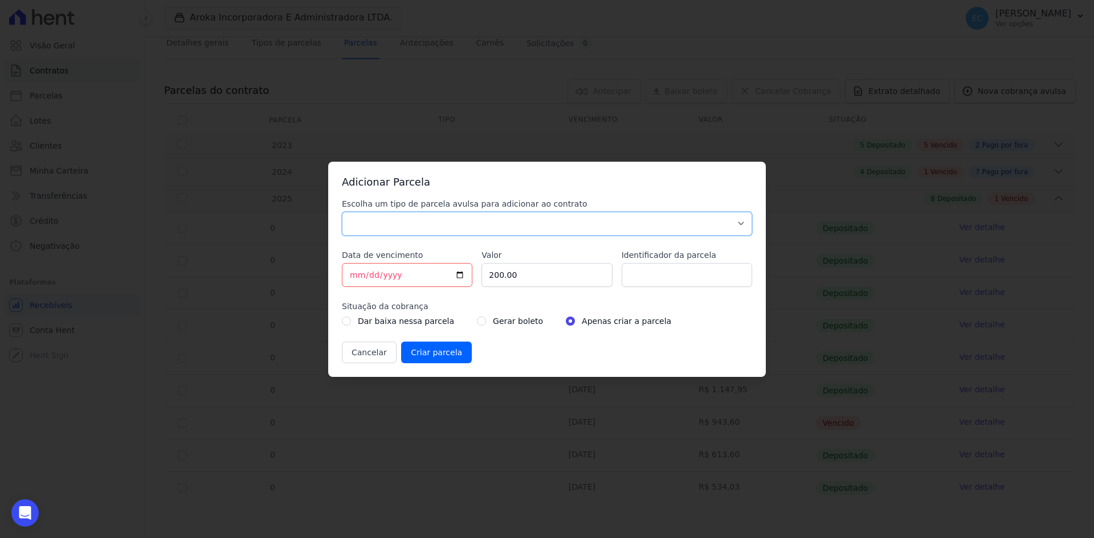
click at [417, 226] on select "Parcela Normal Sinal Caução Intercalada Chaves Pré Chaves Pós Chaves Taxas Quit…" at bounding box center [547, 224] width 410 height 24
select select "others"
click at [342, 212] on select "Parcela Normal Sinal Caução Intercalada Chaves Pré Chaves Pós Chaves Taxas Quit…" at bounding box center [547, 224] width 410 height 24
click at [354, 274] on input "2025-10-06" at bounding box center [407, 275] width 130 height 24
type input "2025-10-07"
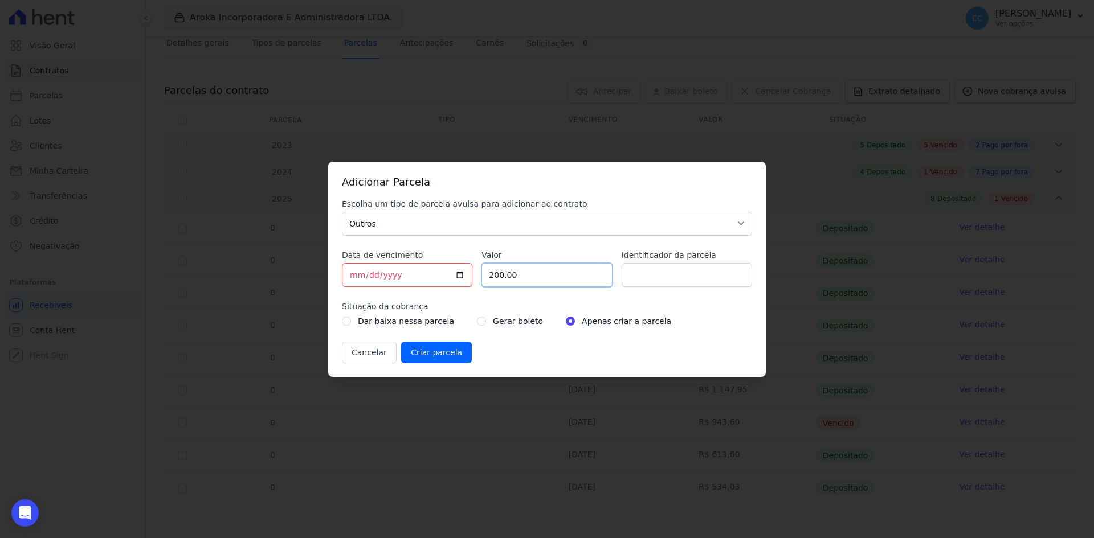
drag, startPoint x: 525, startPoint y: 278, endPoint x: 485, endPoint y: 275, distance: 40.6
click at [484, 276] on input "200.00" at bounding box center [546, 275] width 130 height 24
type input "1123.11"
click at [477, 319] on input "radio" at bounding box center [481, 321] width 9 height 9
radio input "true"
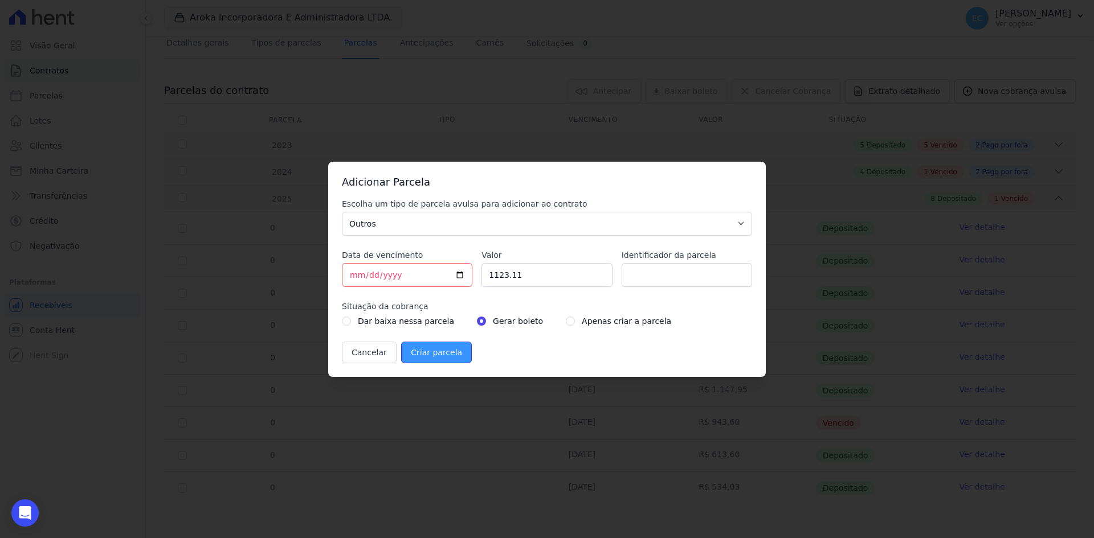
click at [435, 355] on input "Criar parcela" at bounding box center [436, 353] width 71 height 22
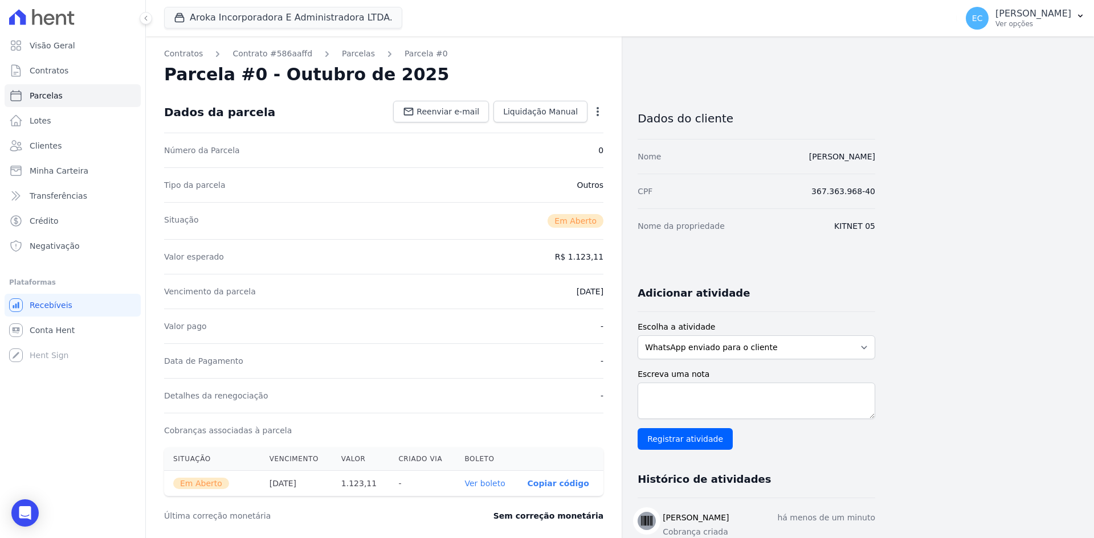
click at [484, 483] on link "Ver boleto" at bounding box center [484, 483] width 40 height 9
click at [71, 78] on link "Contratos" at bounding box center [73, 70] width 136 height 23
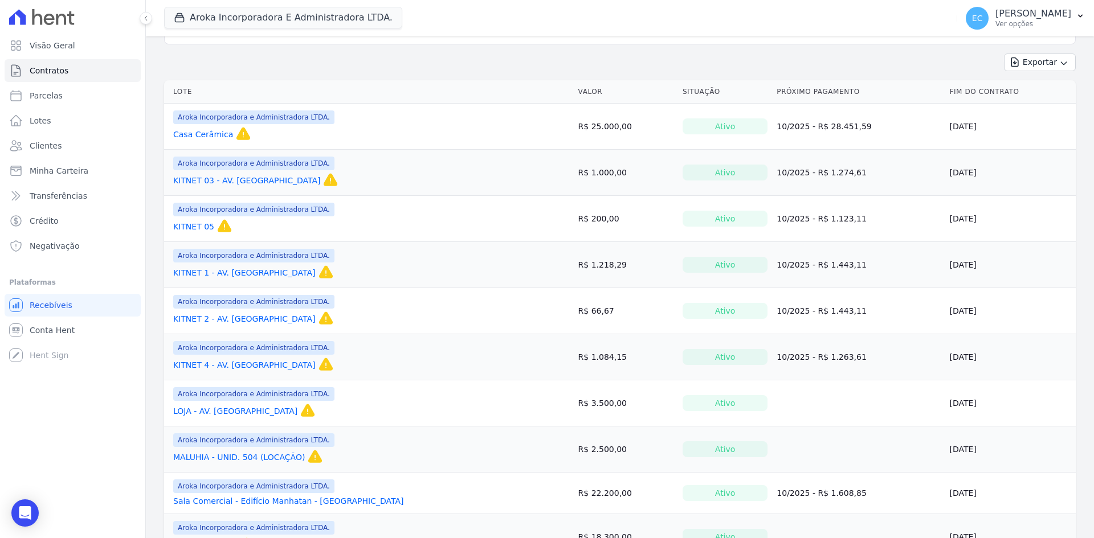
scroll to position [160, 0]
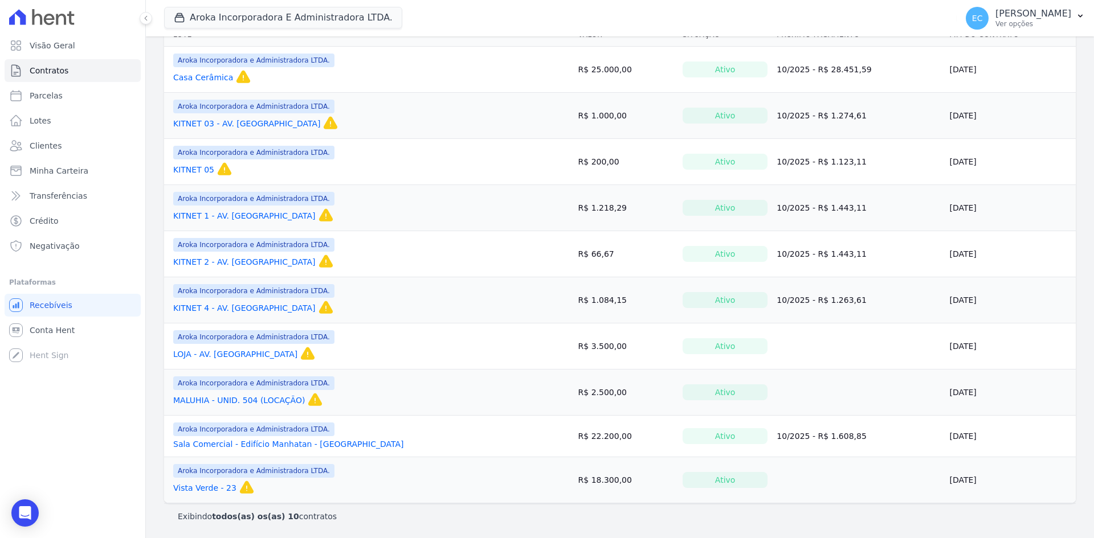
click at [211, 353] on link "LOJA - AV. GOIÁS" at bounding box center [235, 354] width 124 height 11
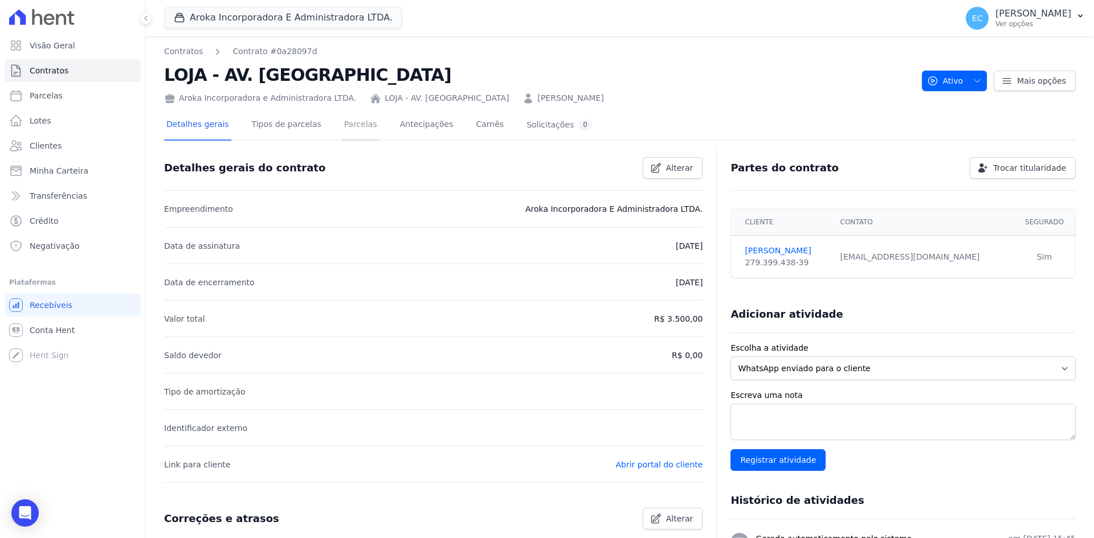
click at [342, 127] on link "Parcelas" at bounding box center [361, 126] width 38 height 30
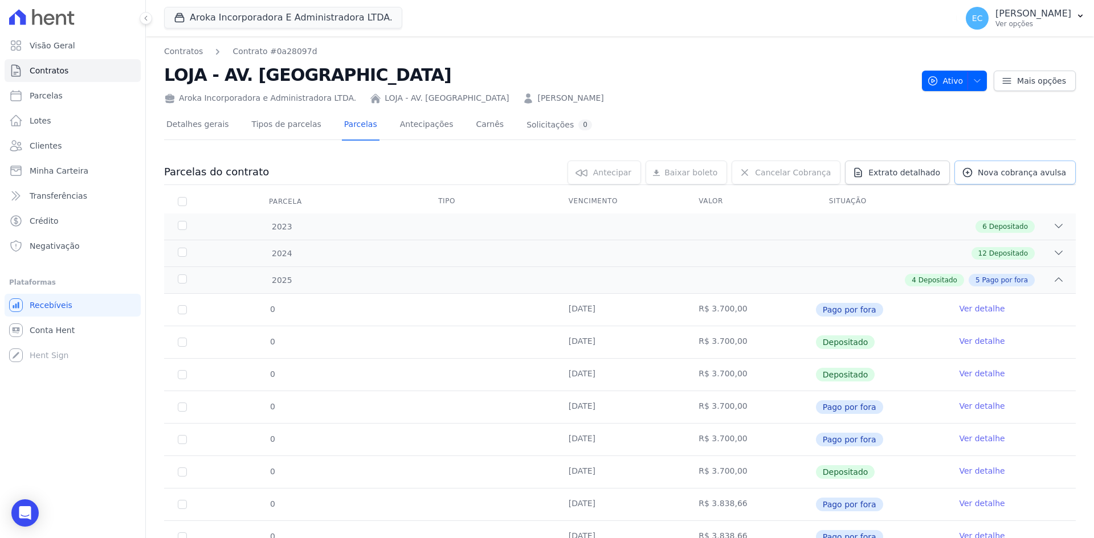
click at [982, 175] on span "Nova cobrança avulsa" at bounding box center [1022, 172] width 88 height 11
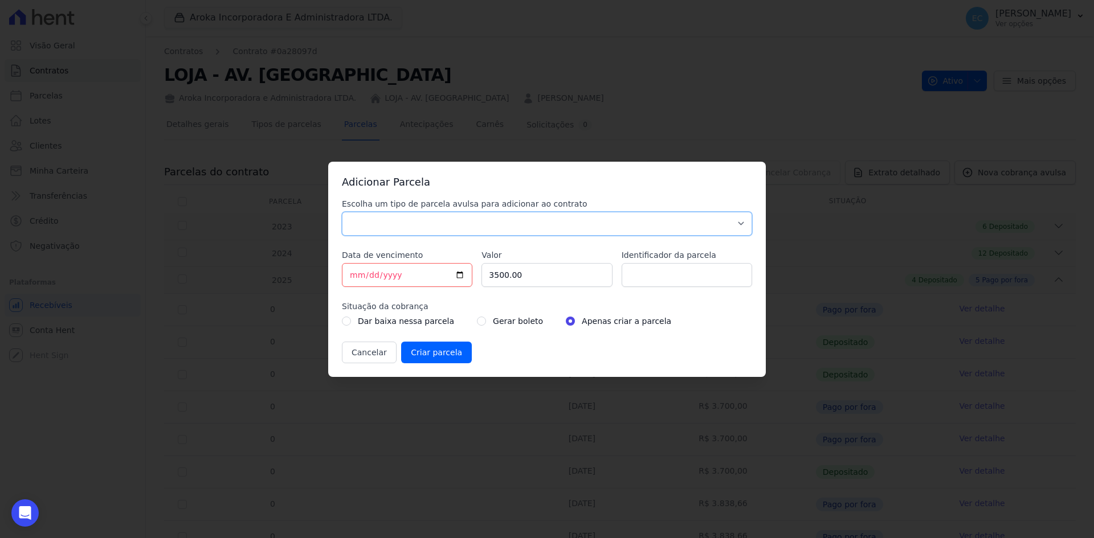
click at [411, 222] on select "Parcela Normal Sinal Caução Intercalada Chaves Pré Chaves Pós Chaves Taxas Quit…" at bounding box center [547, 224] width 410 height 24
select select "others"
click at [342, 212] on select "Parcela Normal Sinal Caução Intercalada Chaves Pré Chaves Pós Chaves Taxas Quit…" at bounding box center [547, 224] width 410 height 24
click at [351, 271] on input "2025-10-06" at bounding box center [407, 275] width 130 height 24
type input "2025-10-10"
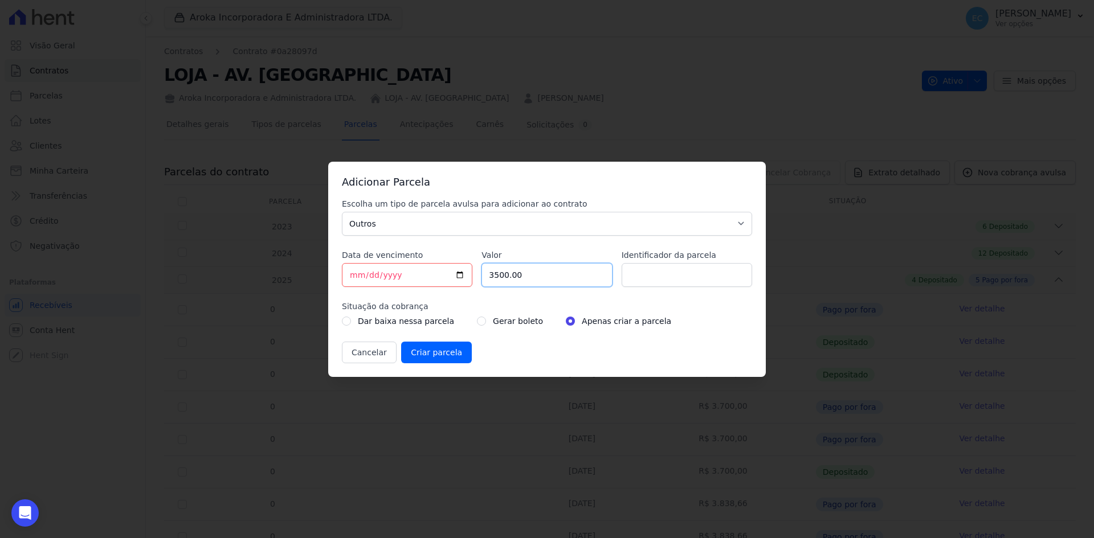
drag, startPoint x: 537, startPoint y: 269, endPoint x: 554, endPoint y: 226, distance: 47.3
click at [482, 275] on input "3500.00" at bounding box center [546, 275] width 130 height 24
type input "3838.66"
click at [477, 322] on input "radio" at bounding box center [481, 321] width 9 height 9
radio input "true"
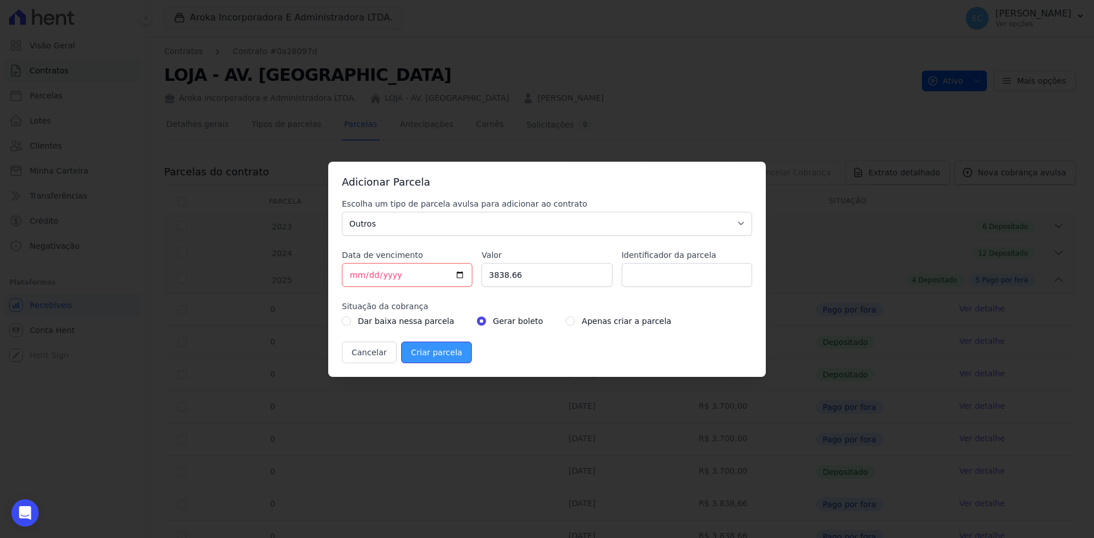
click at [438, 353] on input "Criar parcela" at bounding box center [436, 353] width 71 height 22
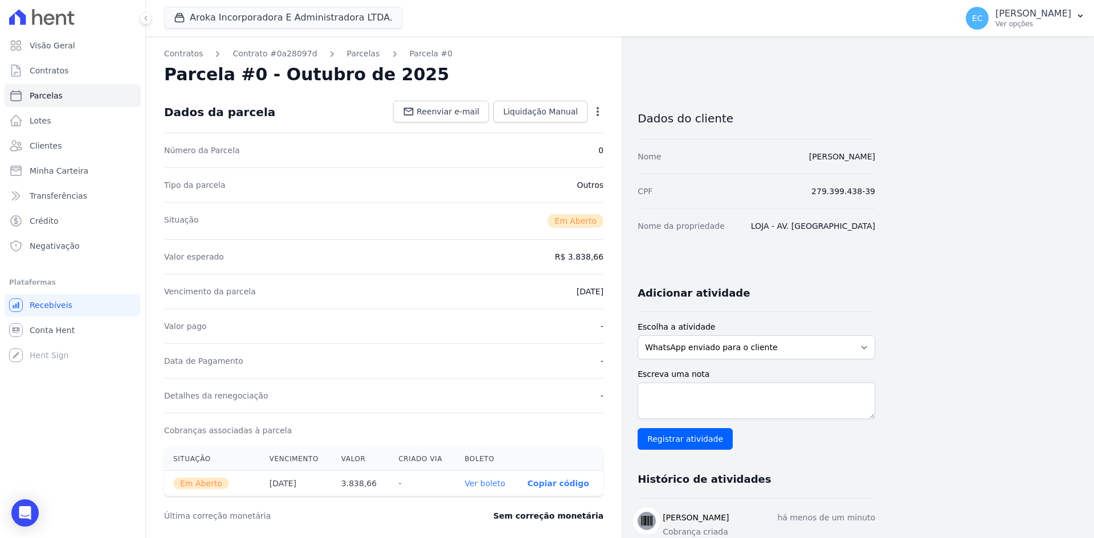
click at [497, 483] on link "Ver boleto" at bounding box center [484, 483] width 40 height 9
click at [76, 75] on link "Contratos" at bounding box center [73, 70] width 136 height 23
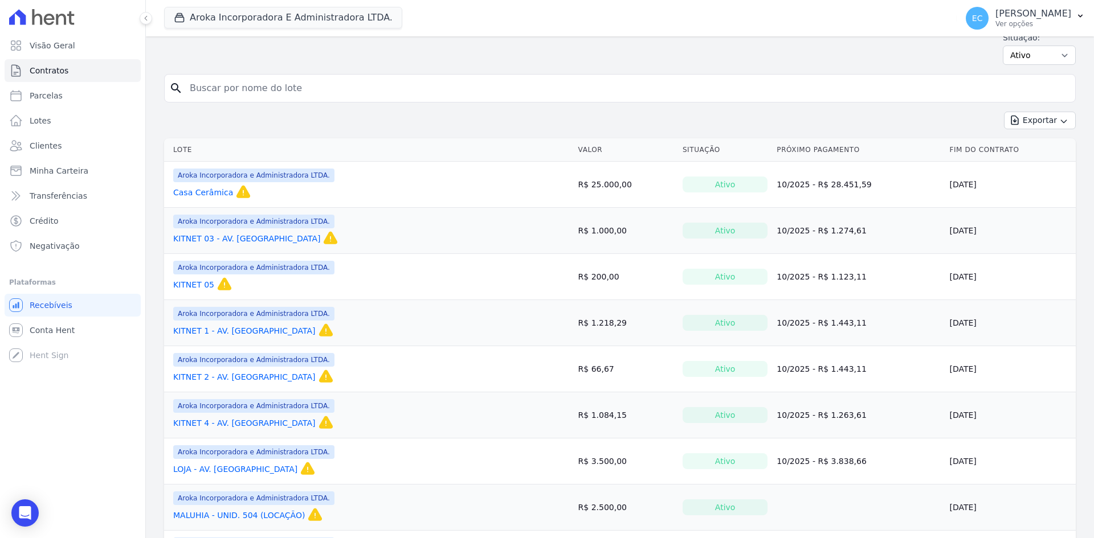
scroll to position [114, 0]
